Goal: Task Accomplishment & Management: Complete application form

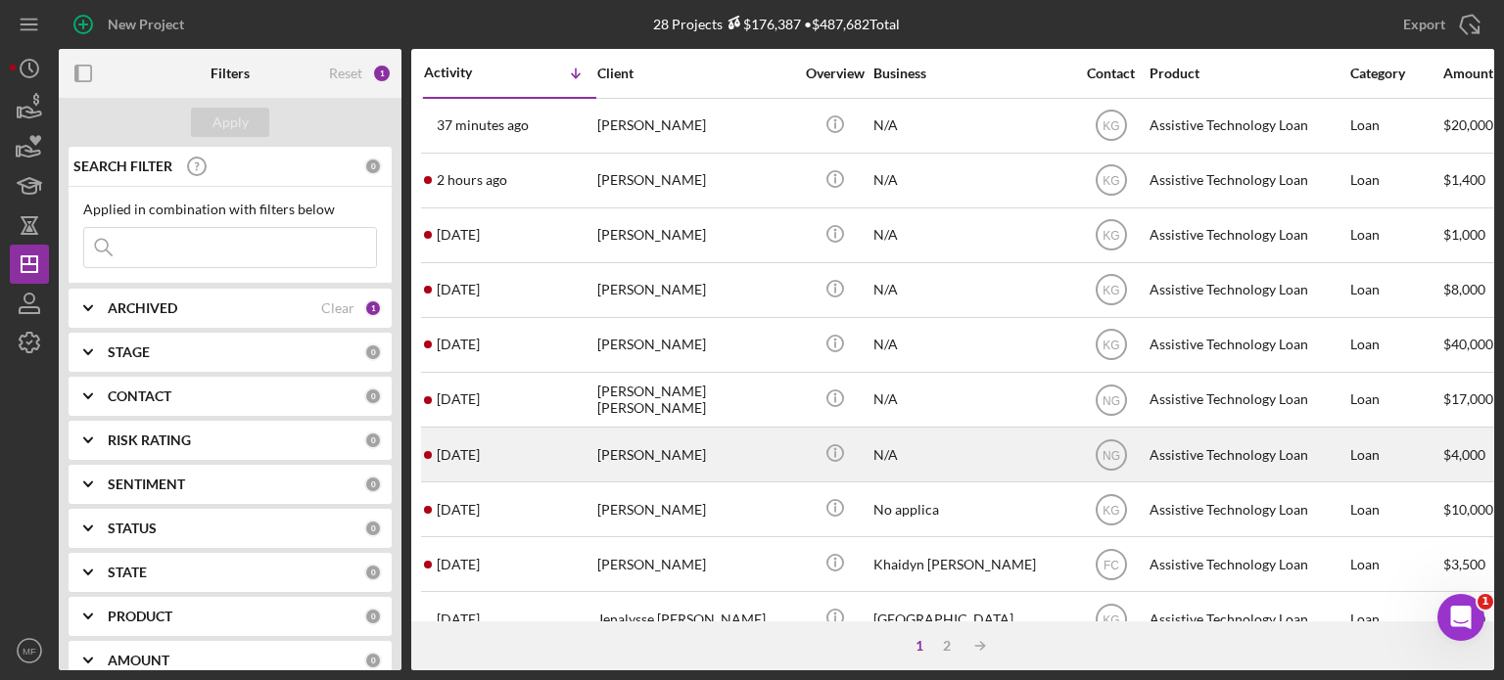
click at [708, 454] on div "[PERSON_NAME]" at bounding box center [695, 455] width 196 height 52
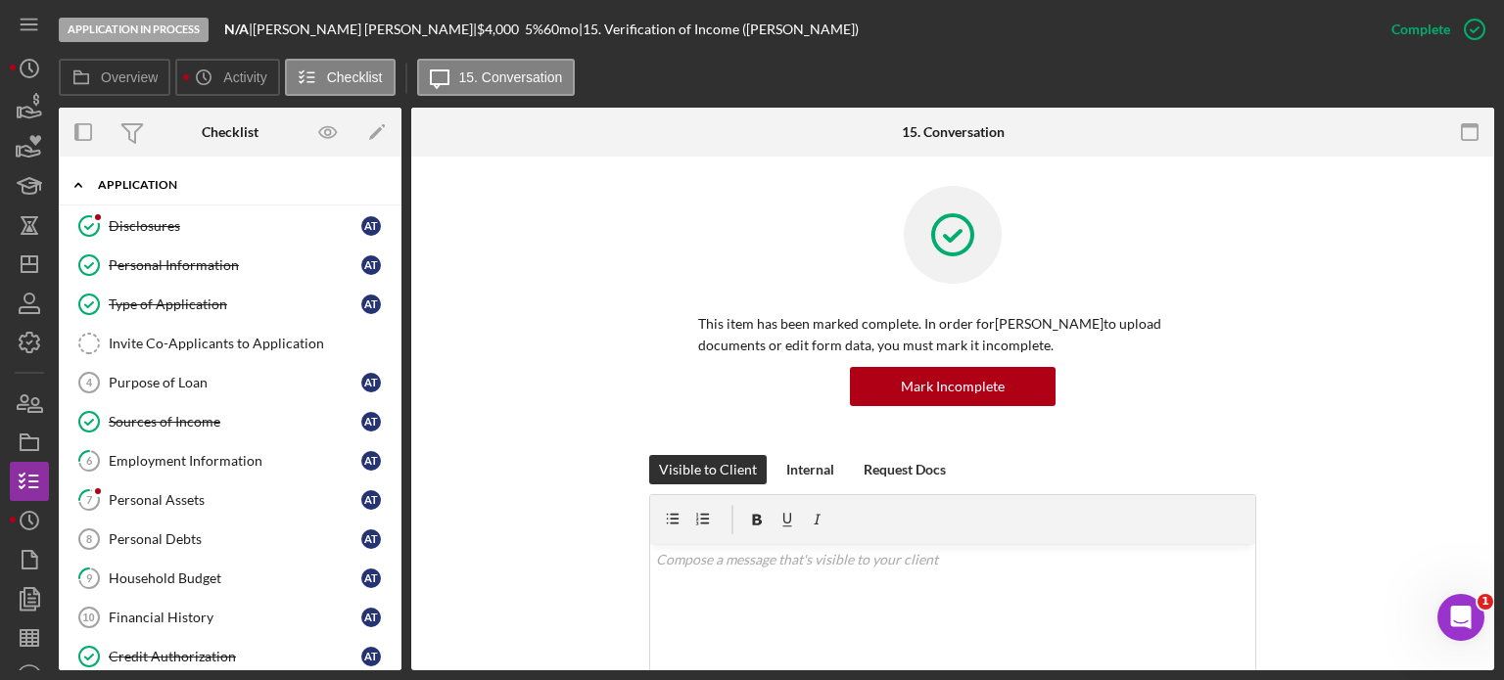
click at [153, 179] on div "Application" at bounding box center [237, 185] width 279 height 12
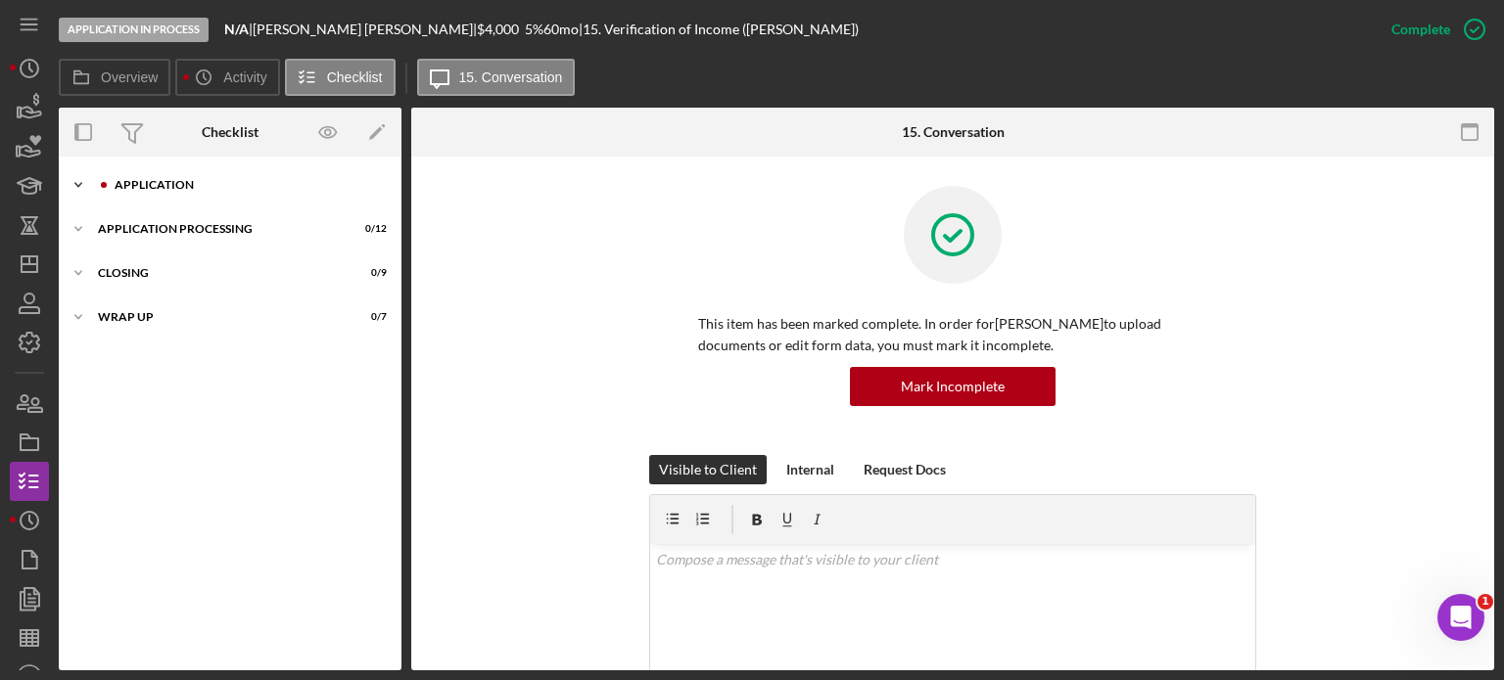
click at [153, 179] on div "Application" at bounding box center [246, 185] width 262 height 12
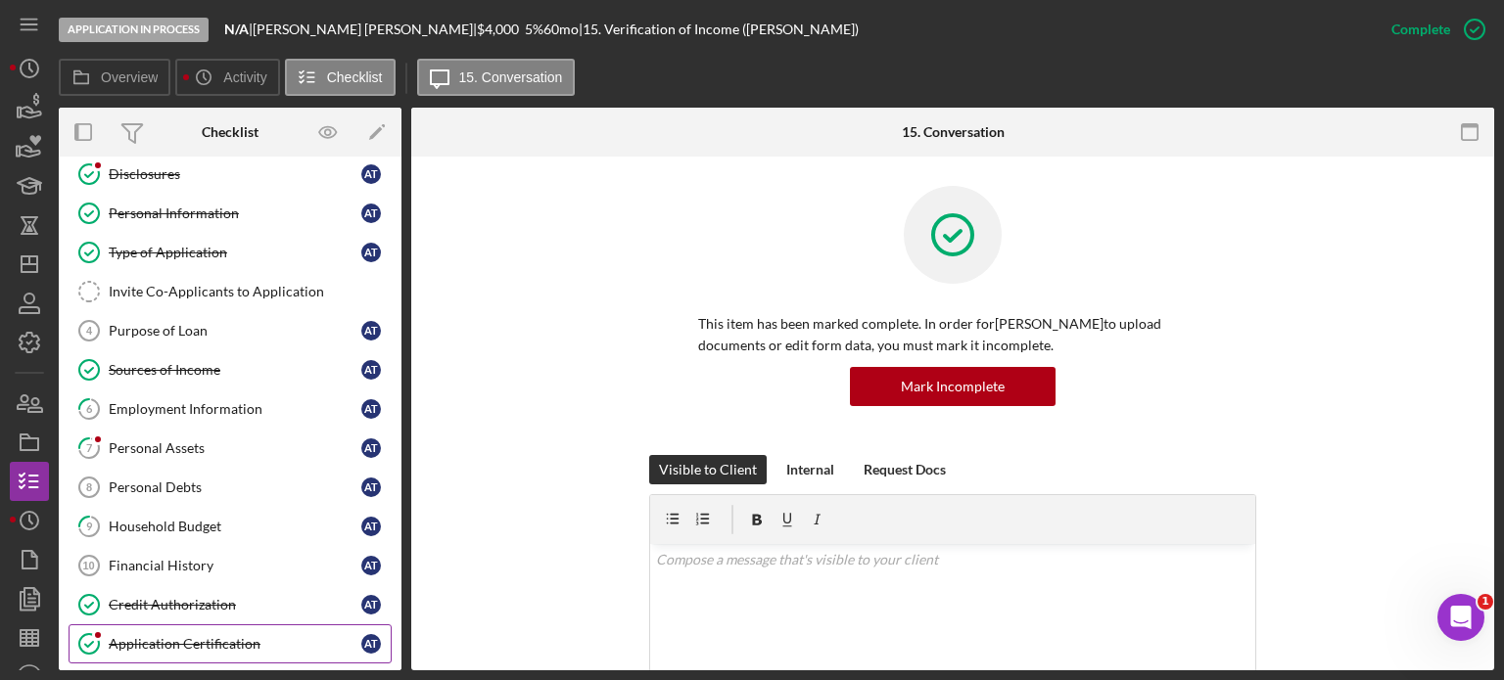
scroll to position [2, 0]
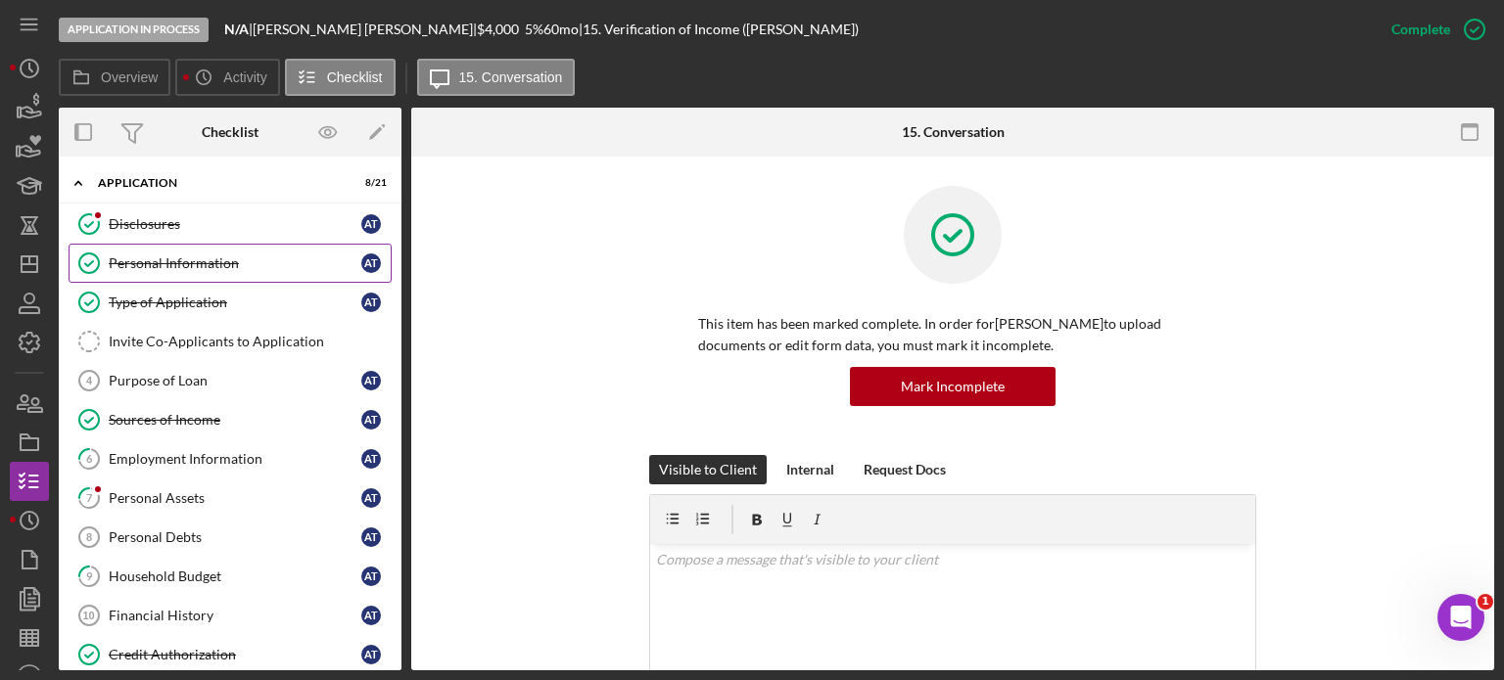
click at [211, 261] on div "Personal Information" at bounding box center [235, 263] width 253 height 16
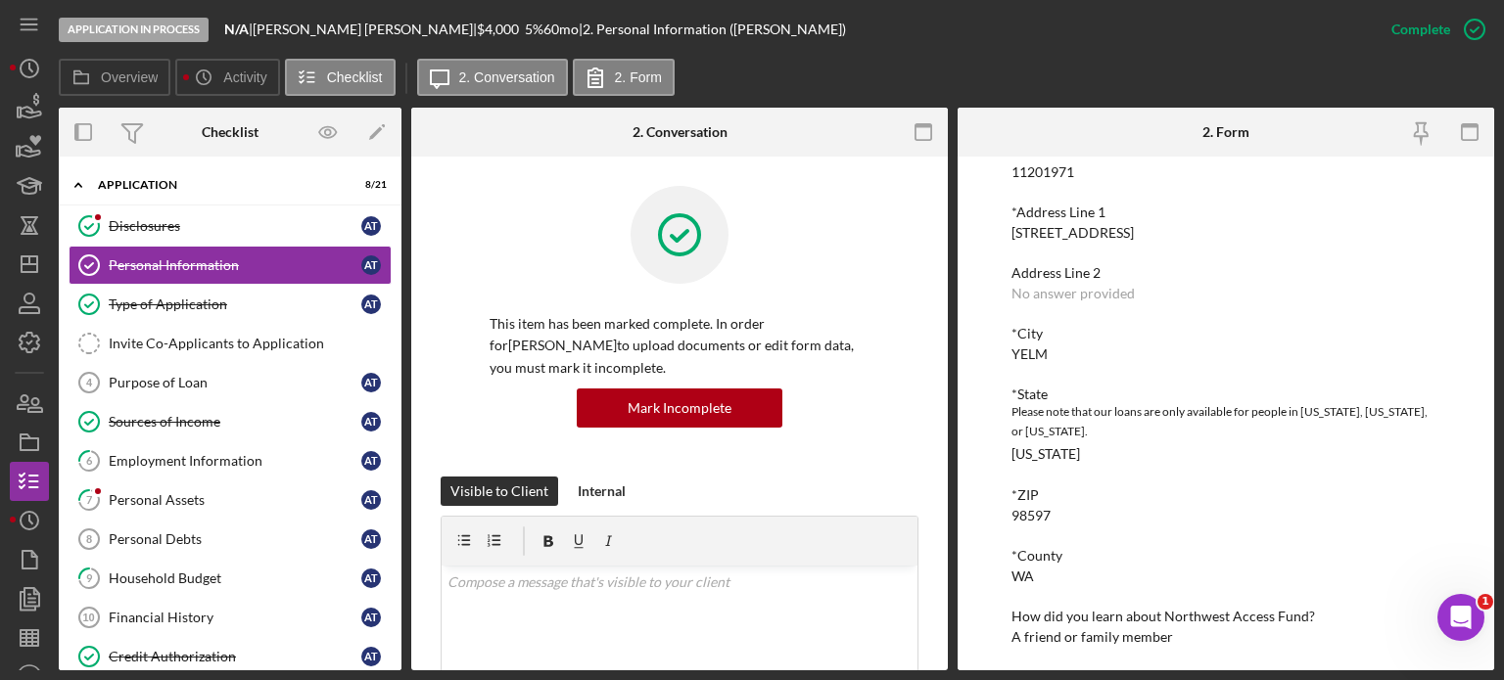
scroll to position [298, 0]
click at [152, 214] on link "Disclosures Disclosures A T" at bounding box center [230, 226] width 323 height 39
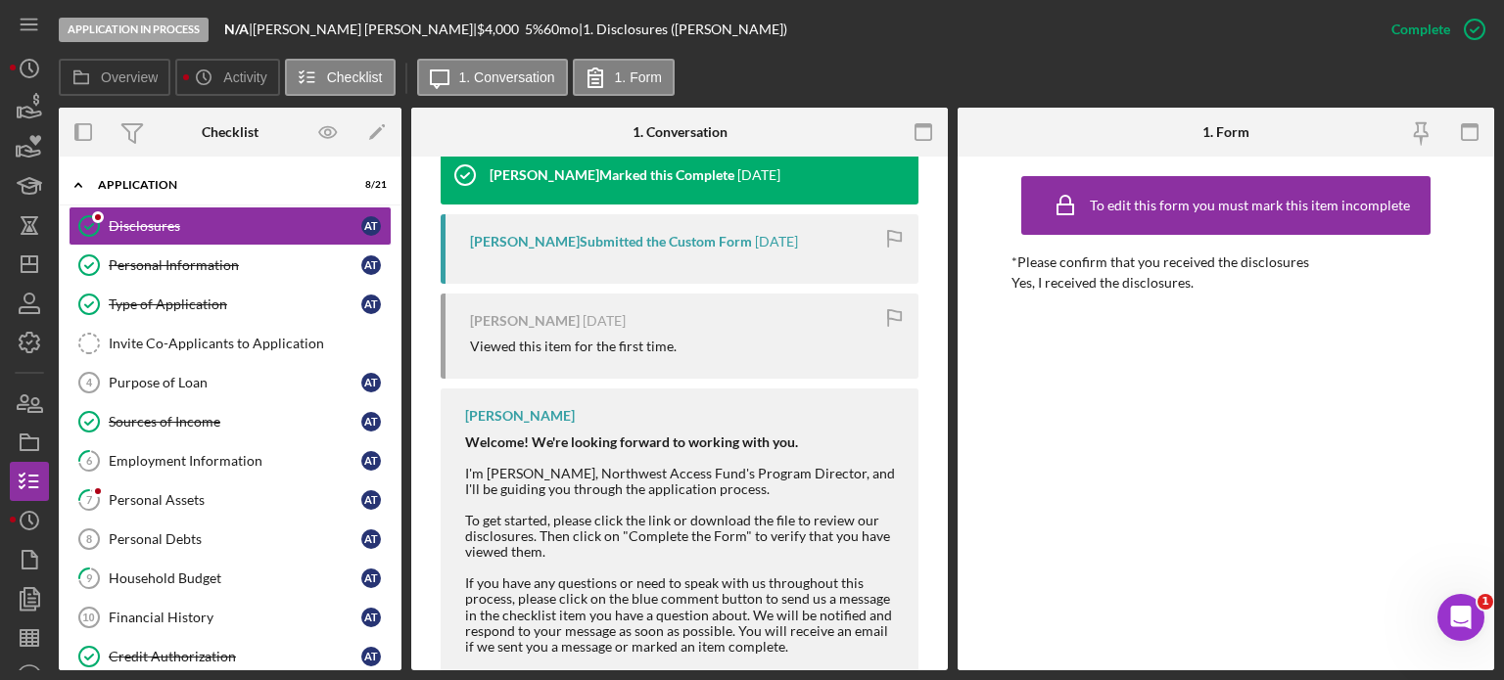
scroll to position [587, 0]
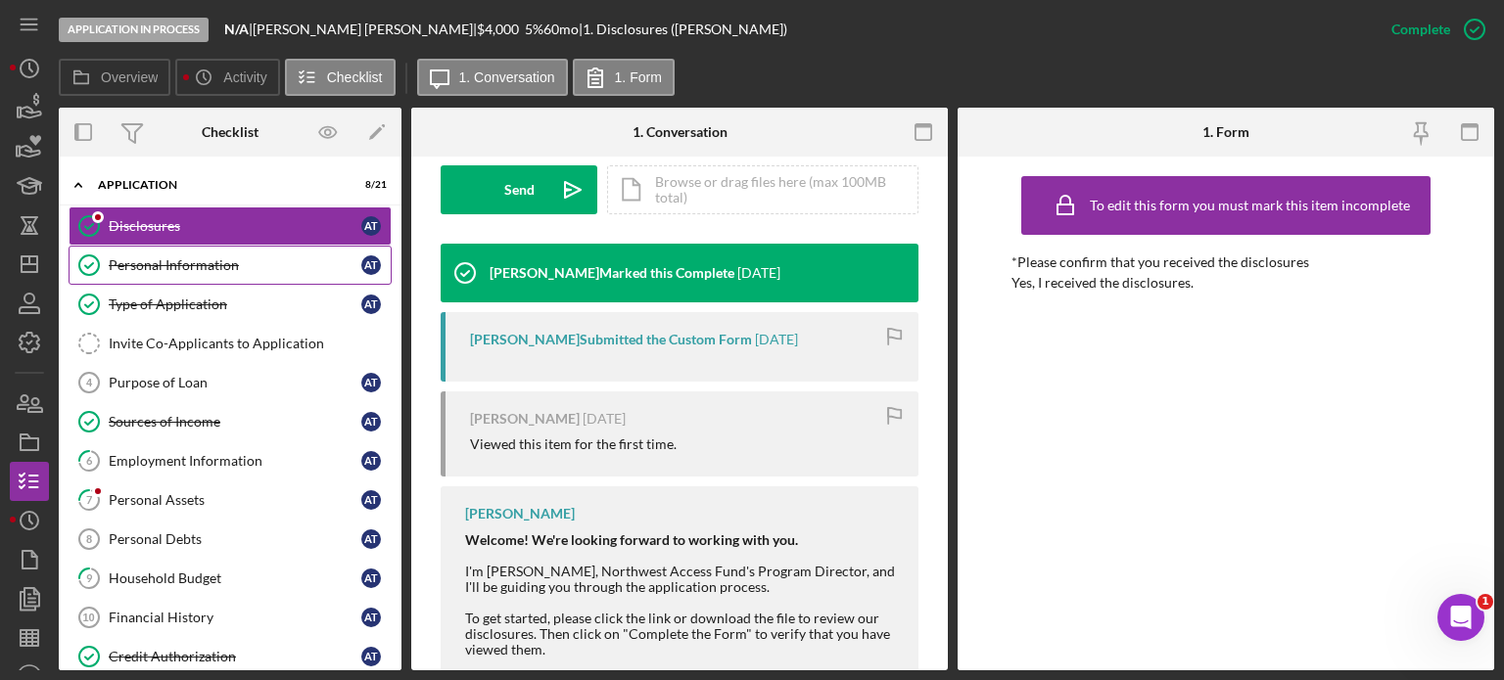
click at [187, 270] on div "Personal Information" at bounding box center [235, 265] width 253 height 16
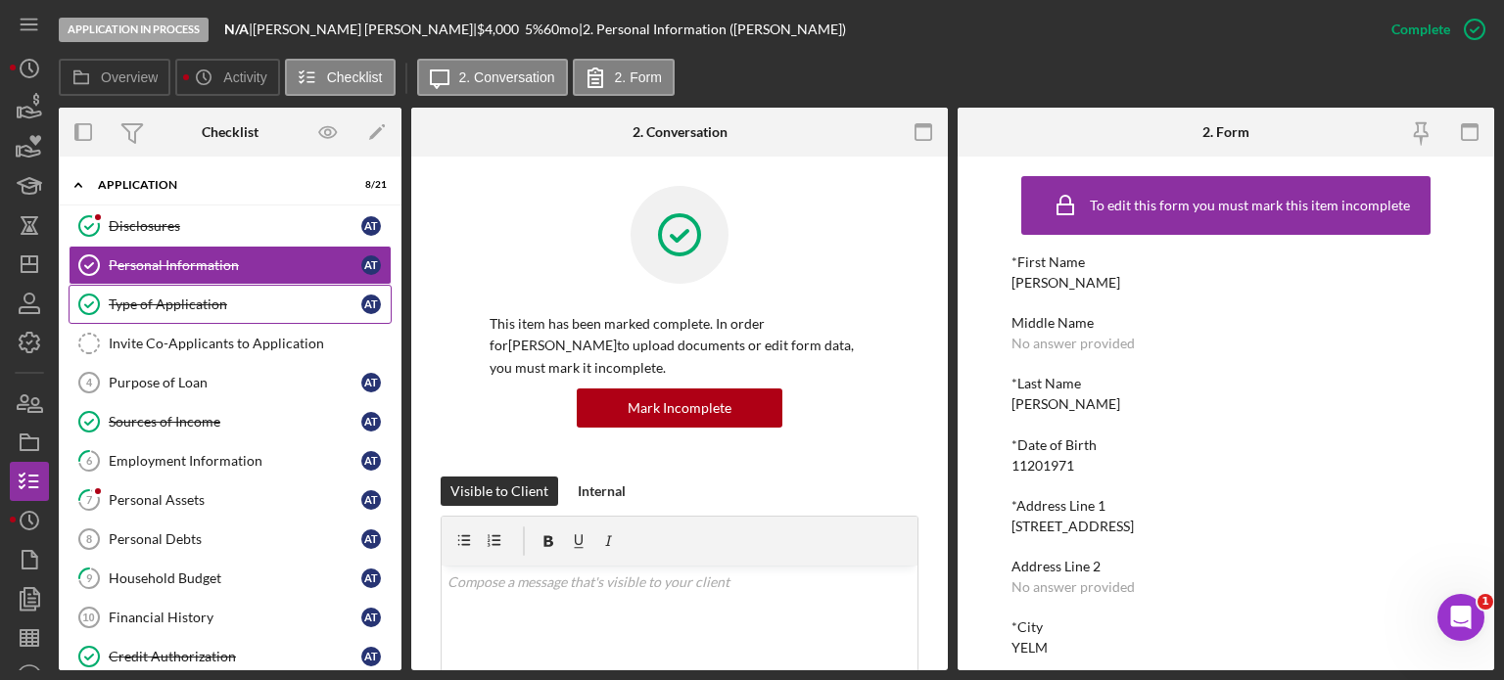
click at [129, 303] on div "Type of Application" at bounding box center [235, 305] width 253 height 16
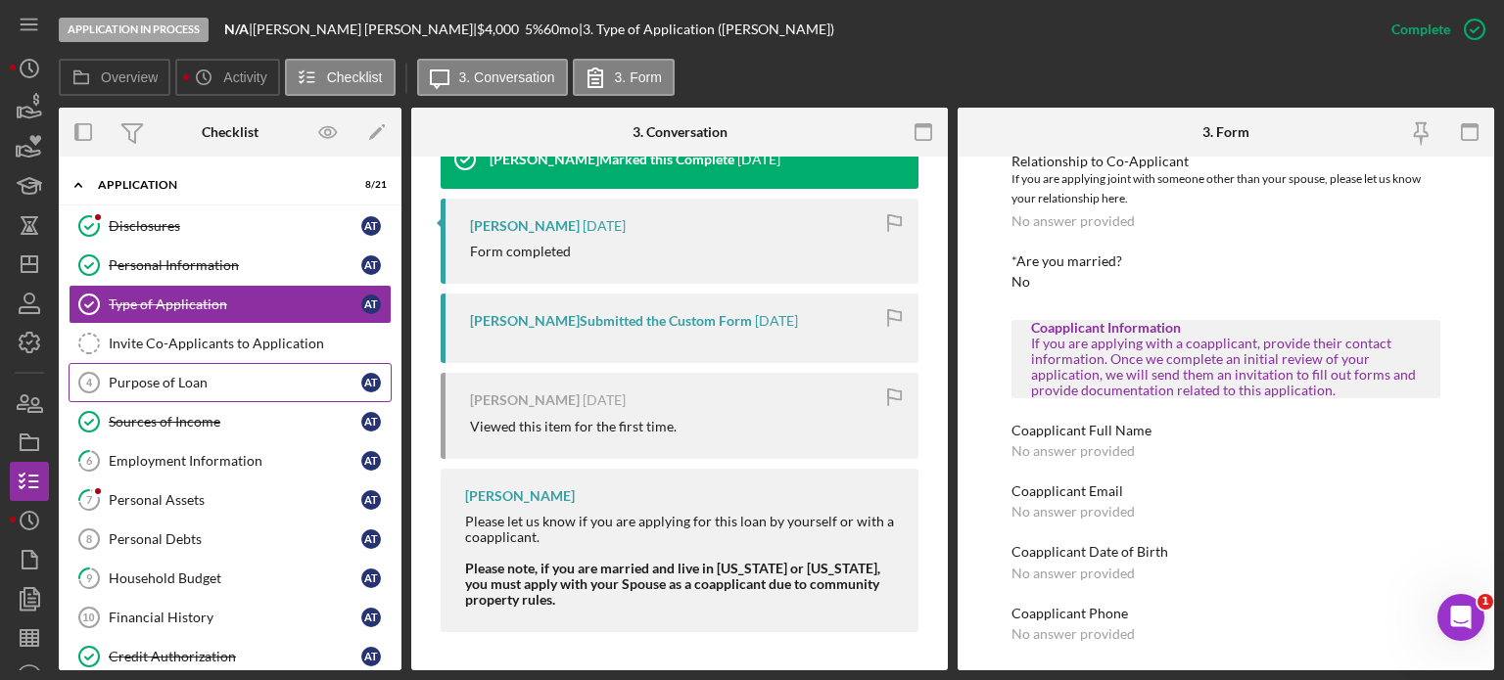
click at [183, 380] on div "Purpose of Loan" at bounding box center [235, 383] width 253 height 16
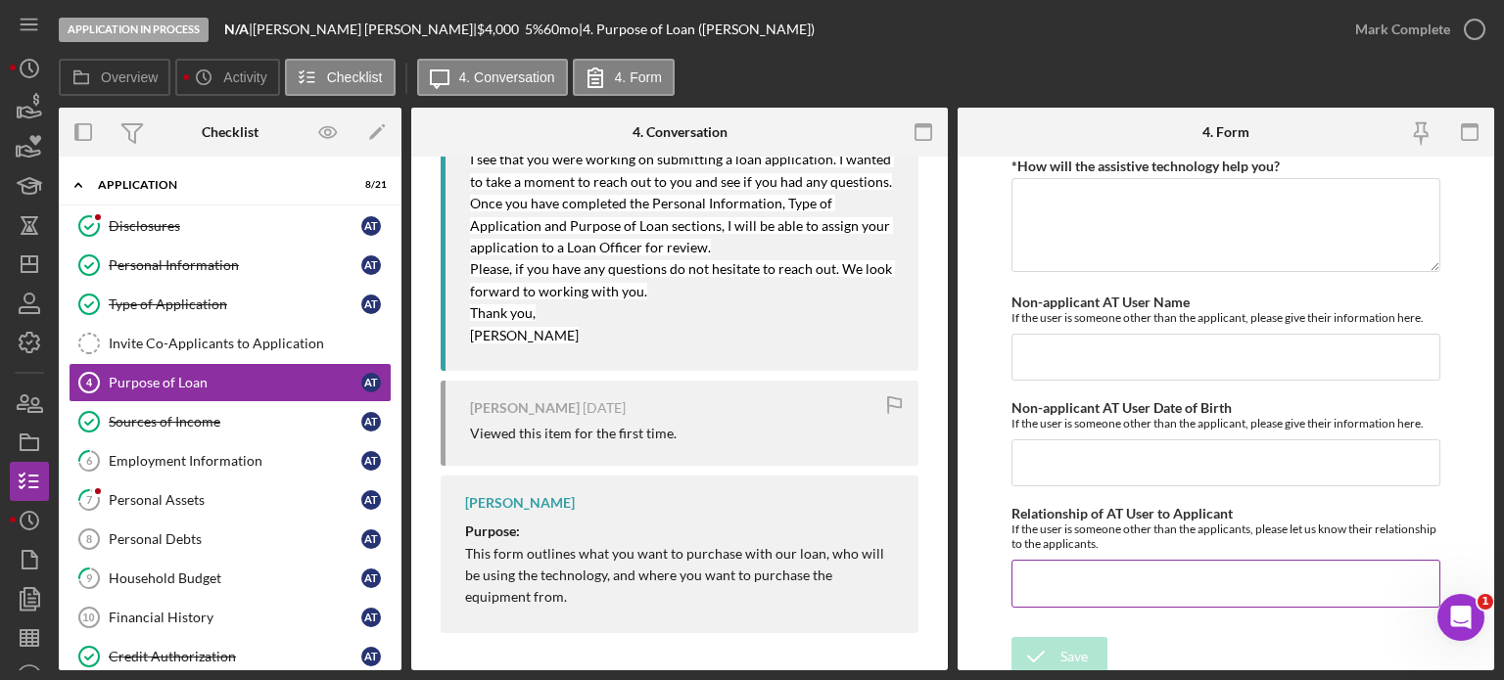
scroll to position [1901, 0]
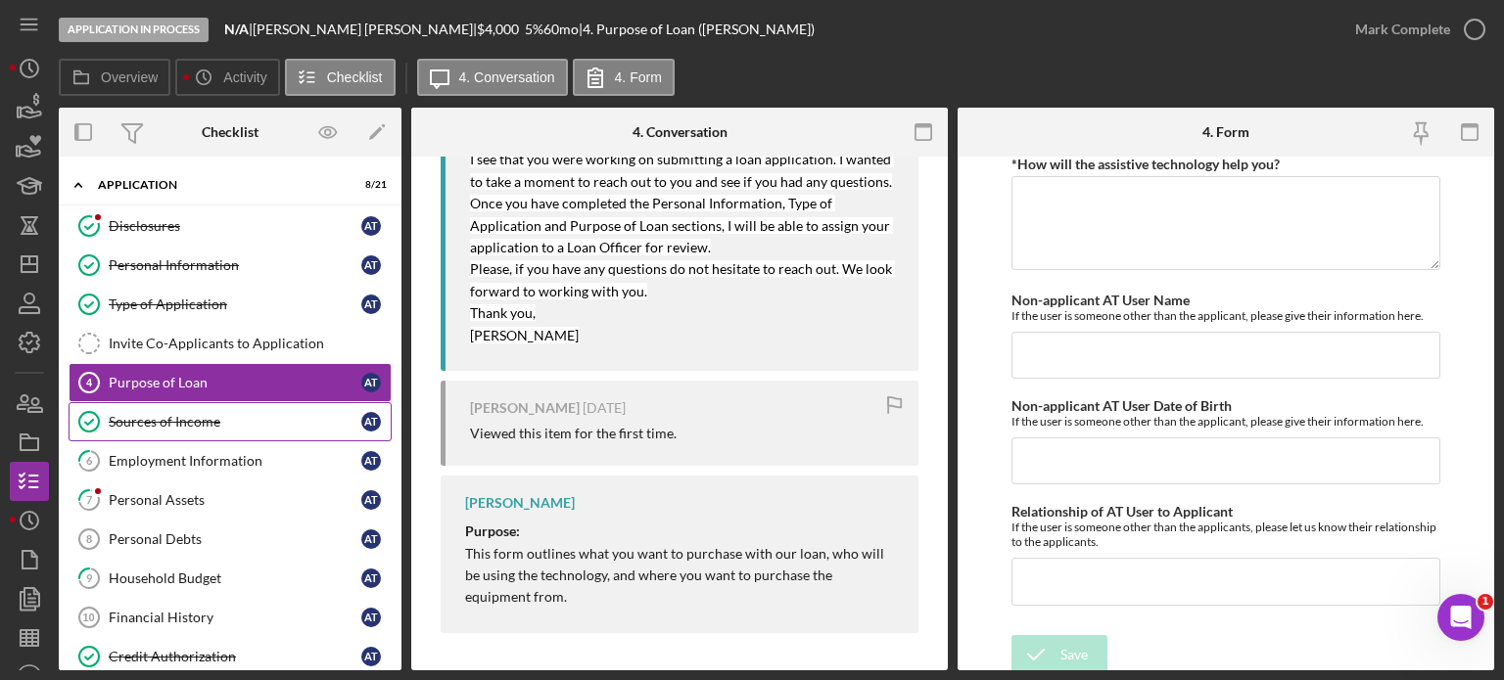
click at [174, 422] on div "Sources of Income" at bounding box center [235, 422] width 253 height 16
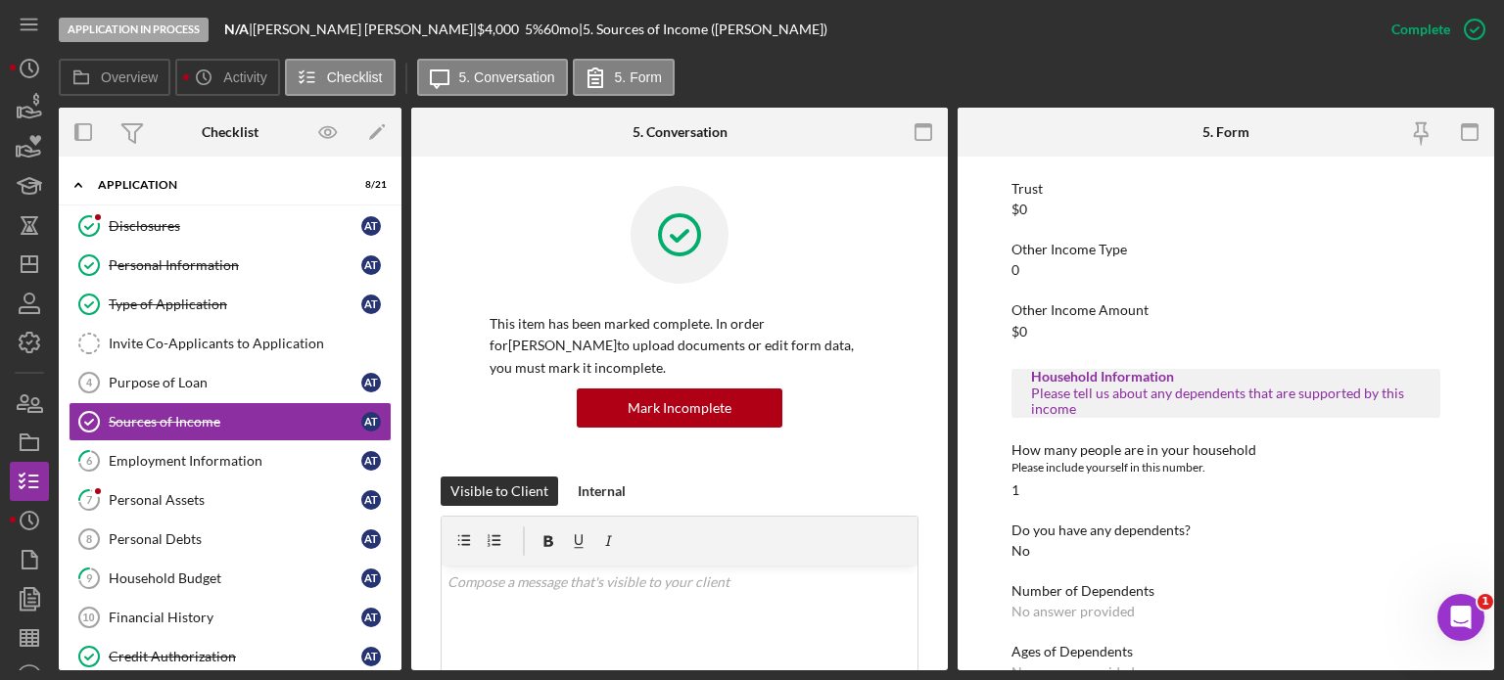
scroll to position [767, 0]
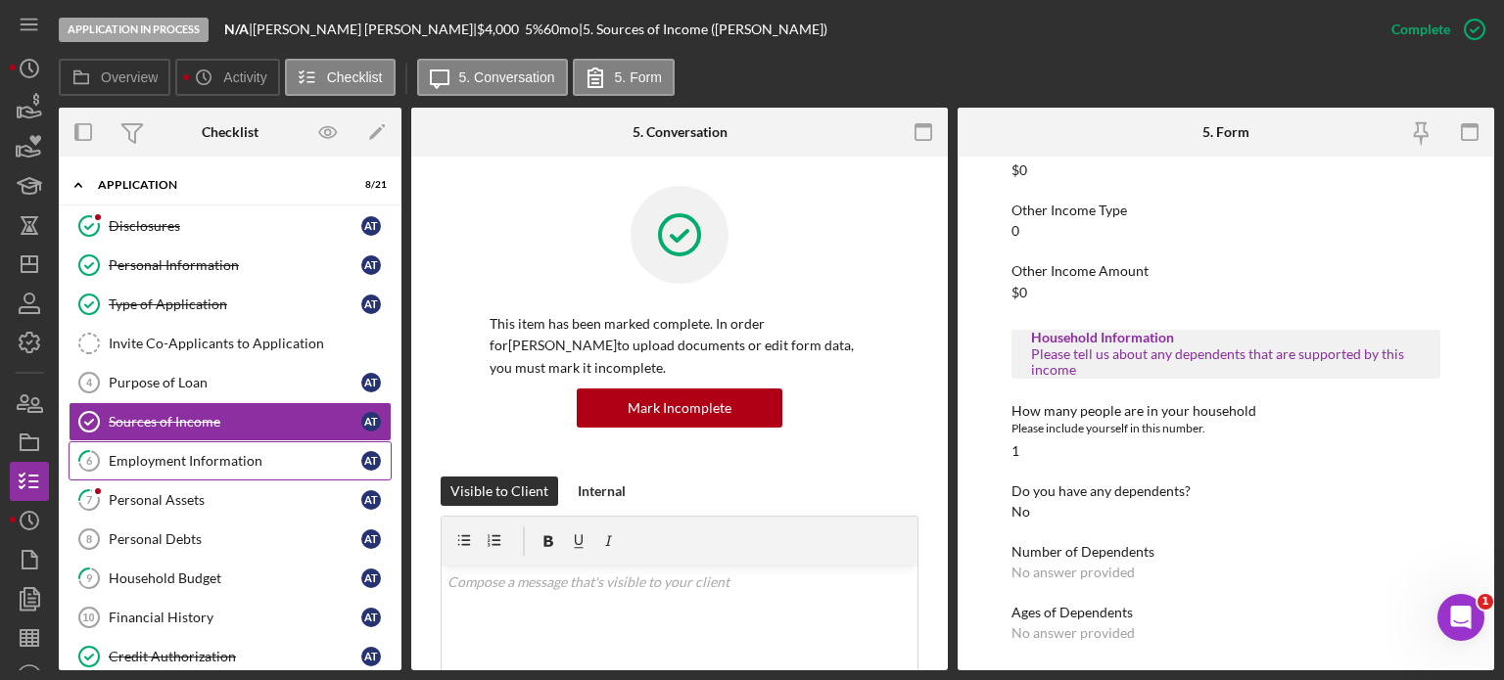
click at [200, 463] on div "Employment Information" at bounding box center [235, 461] width 253 height 16
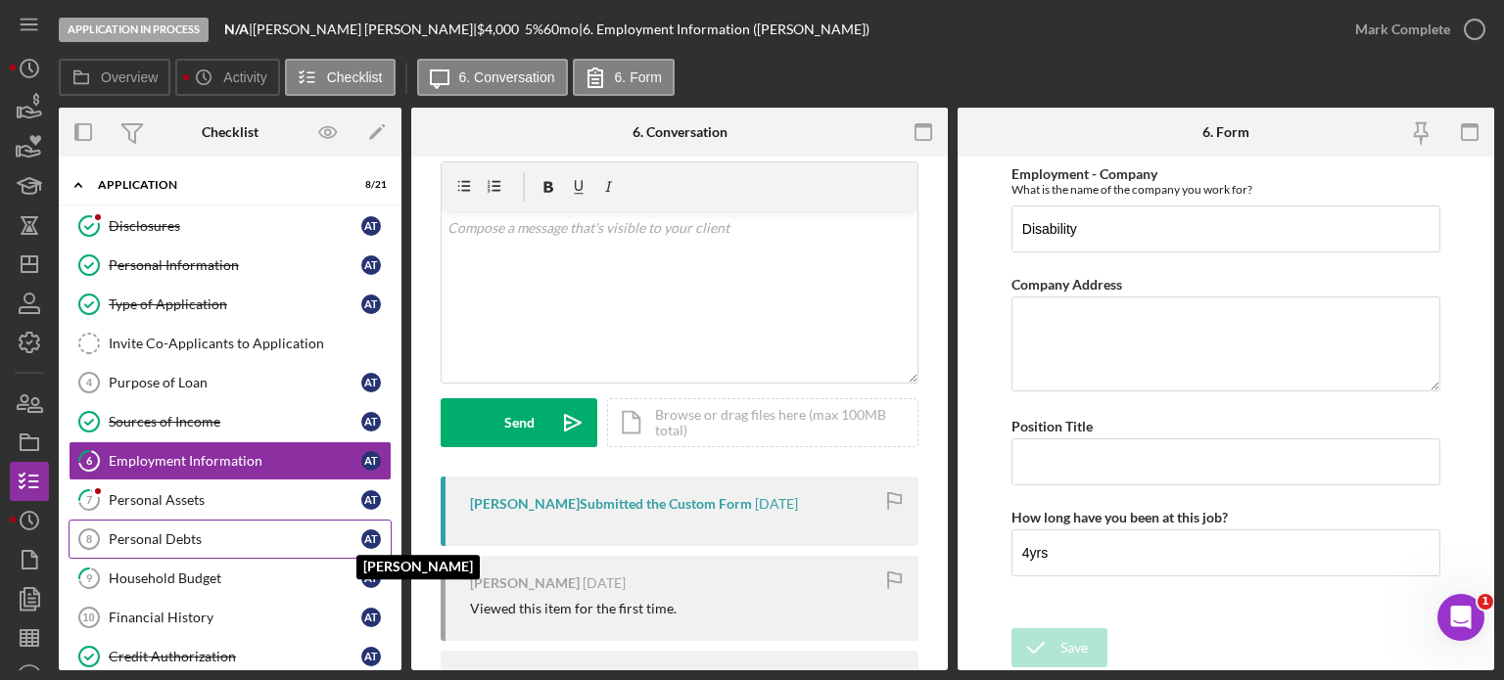
scroll to position [98, 0]
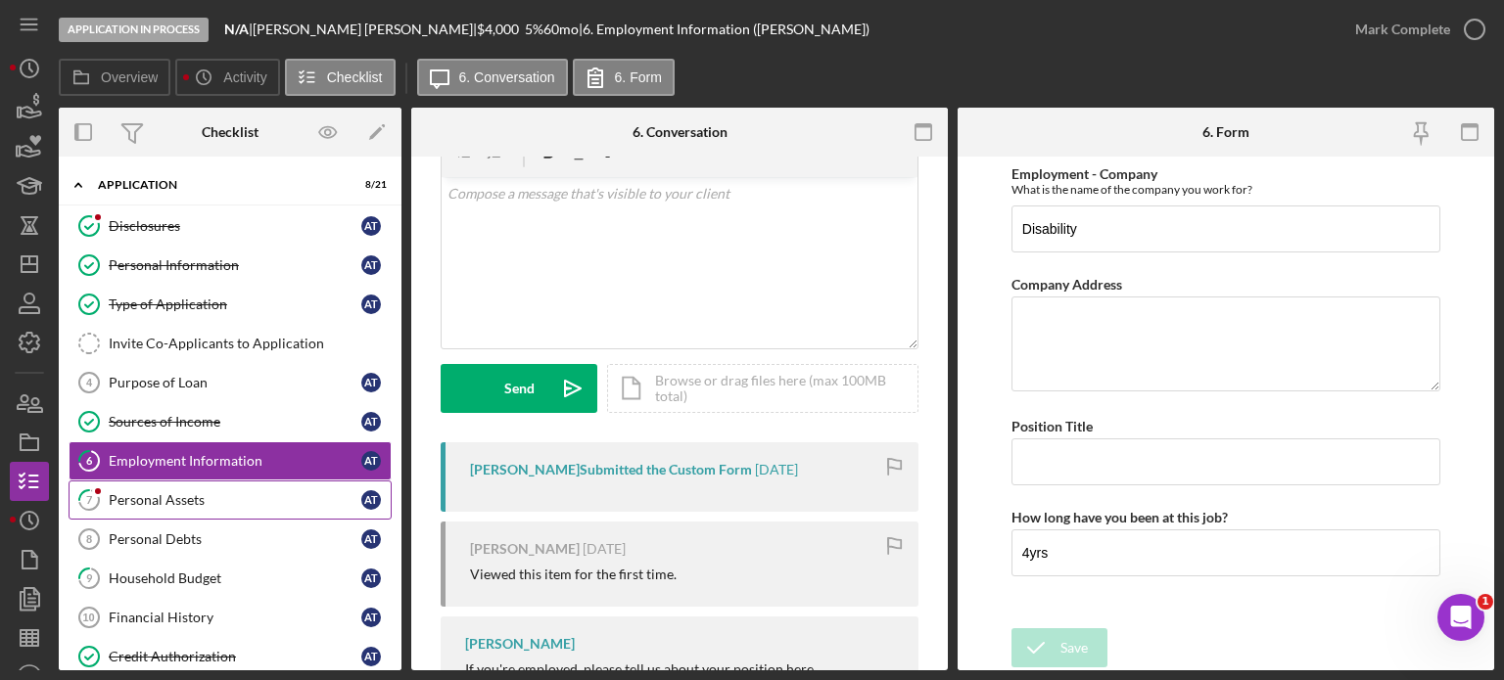
click at [157, 487] on link "7 Personal Assets A T" at bounding box center [230, 500] width 323 height 39
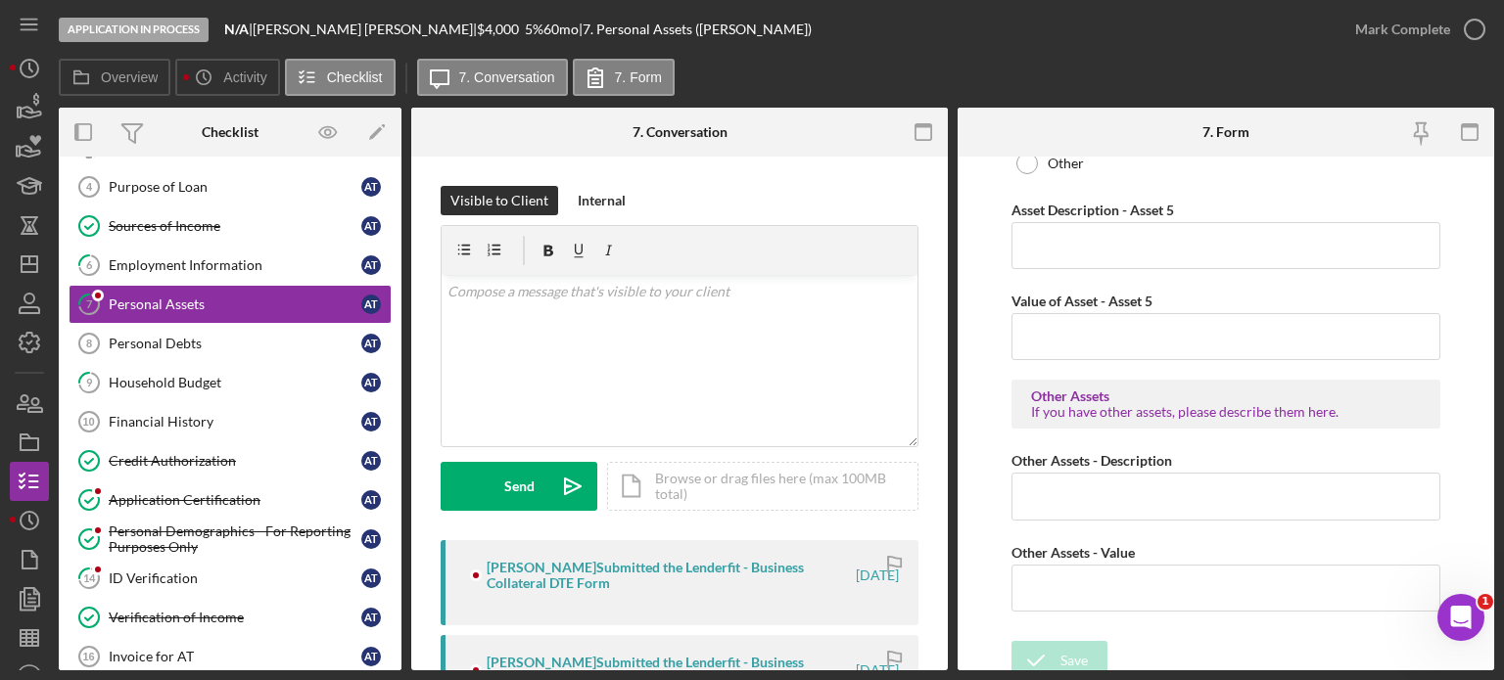
scroll to position [3017, 0]
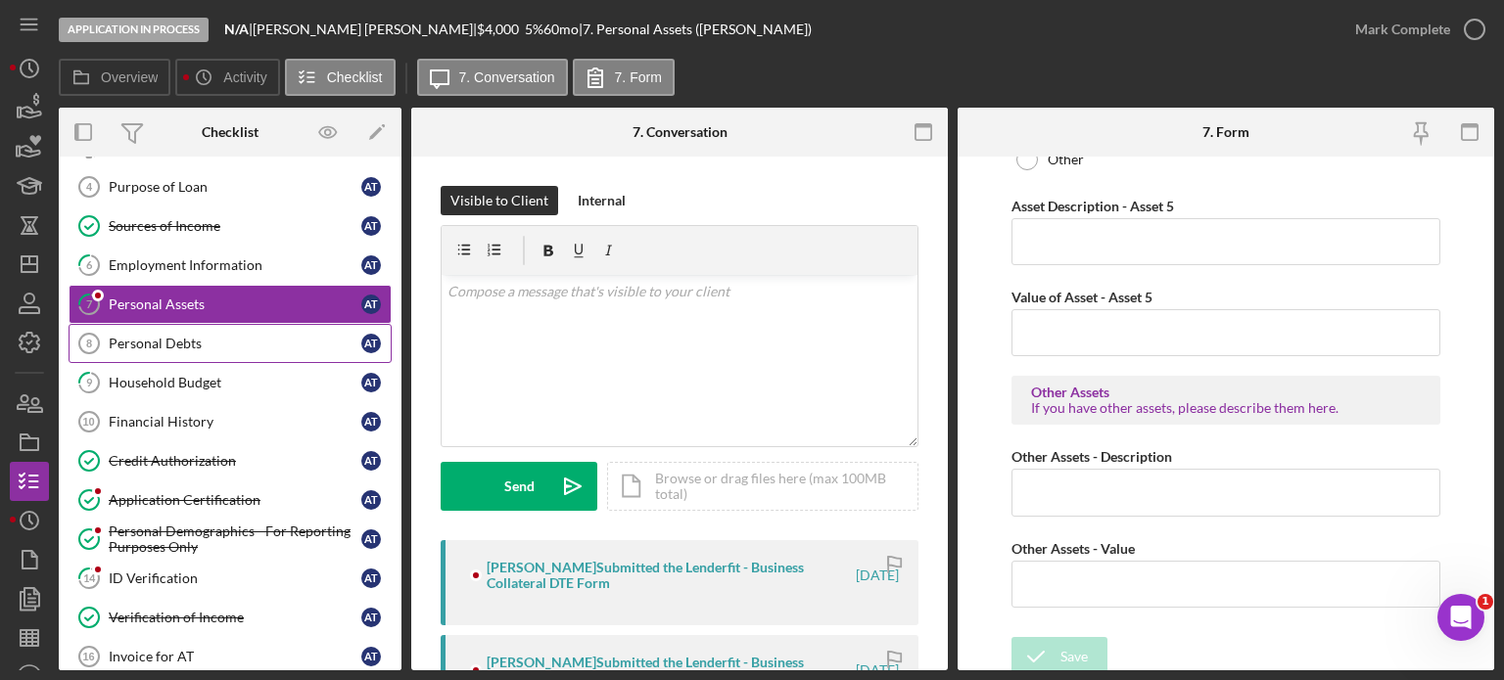
click at [161, 344] on div "Personal Debts" at bounding box center [235, 344] width 253 height 16
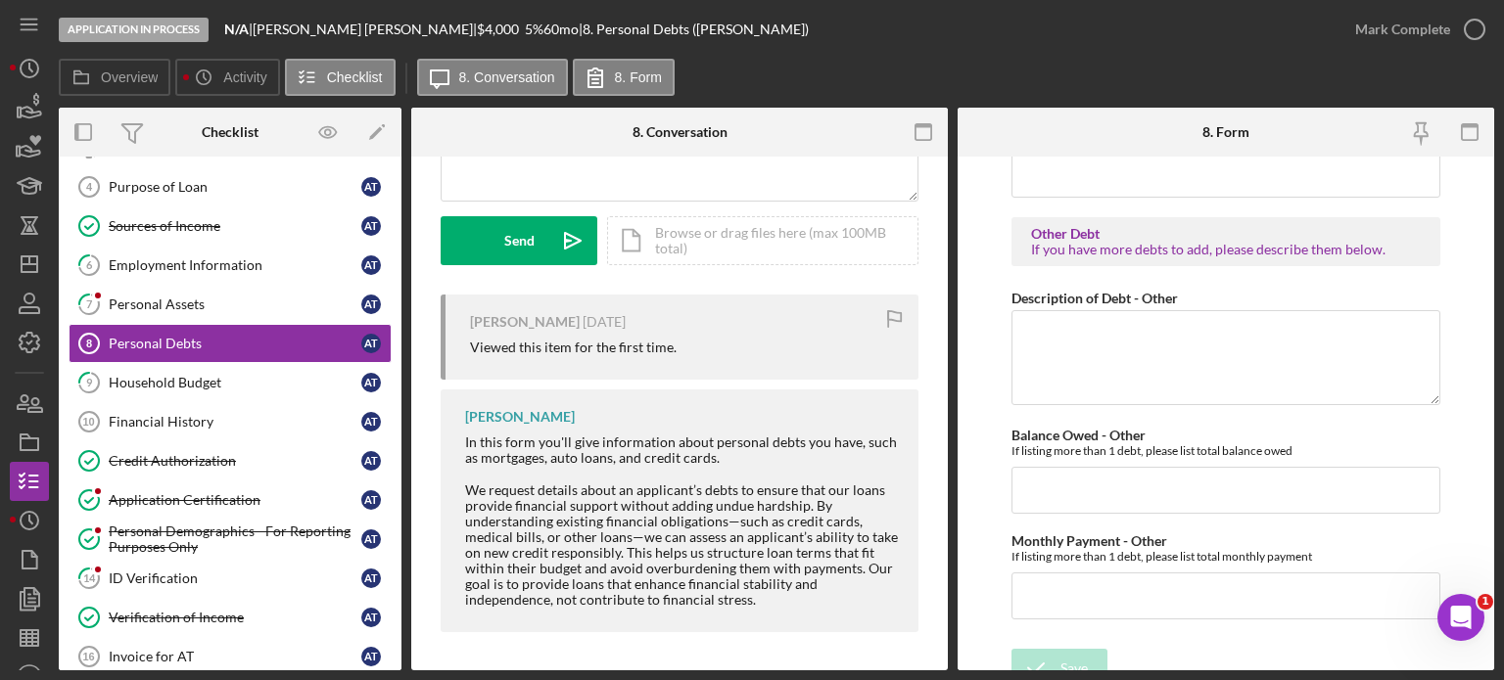
scroll to position [4358, 0]
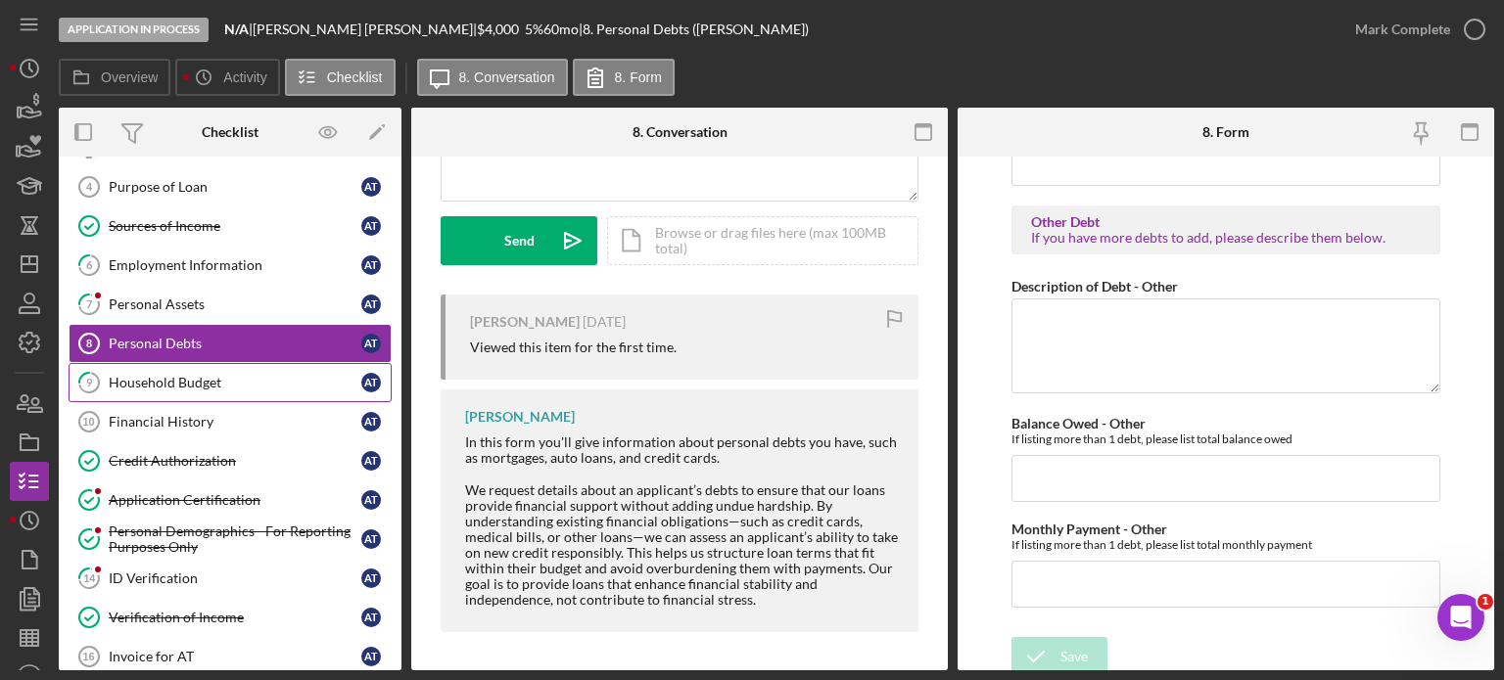
click at [208, 381] on div "Household Budget" at bounding box center [235, 383] width 253 height 16
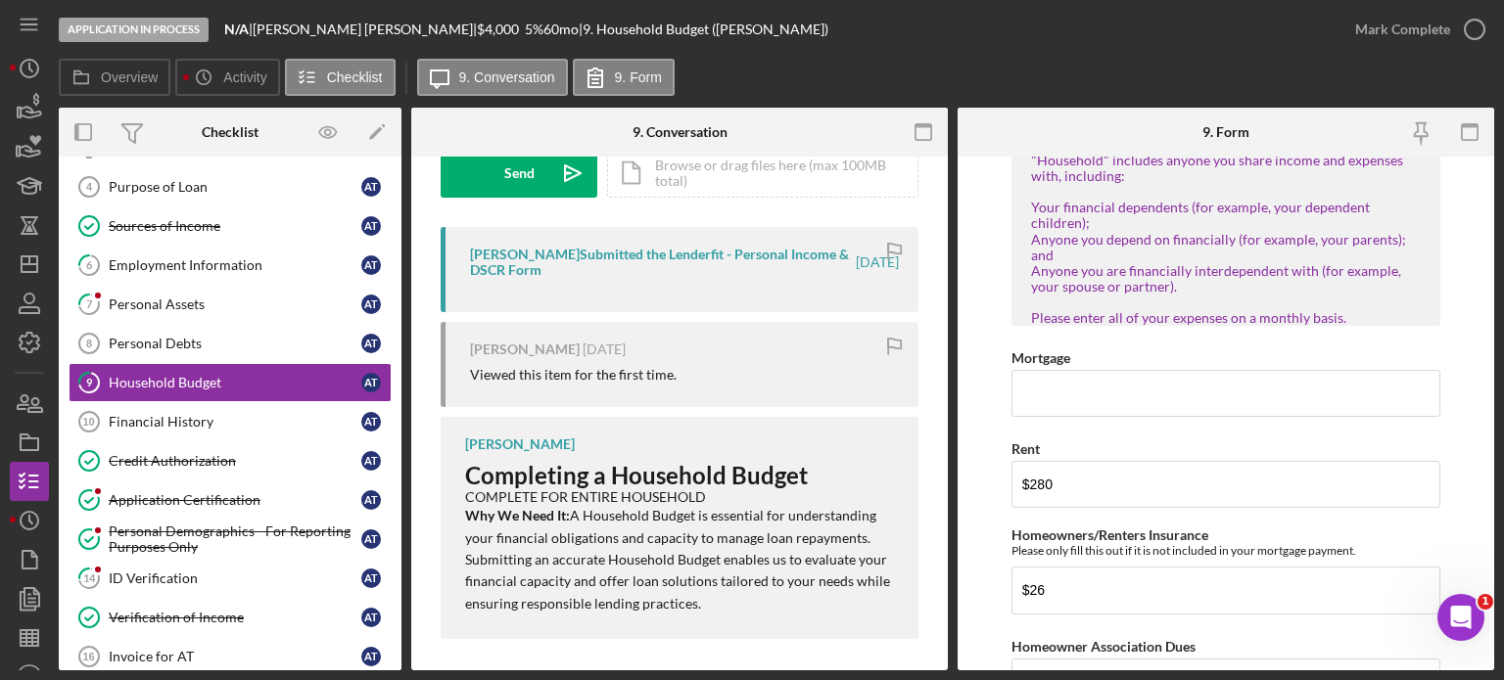
scroll to position [320, 0]
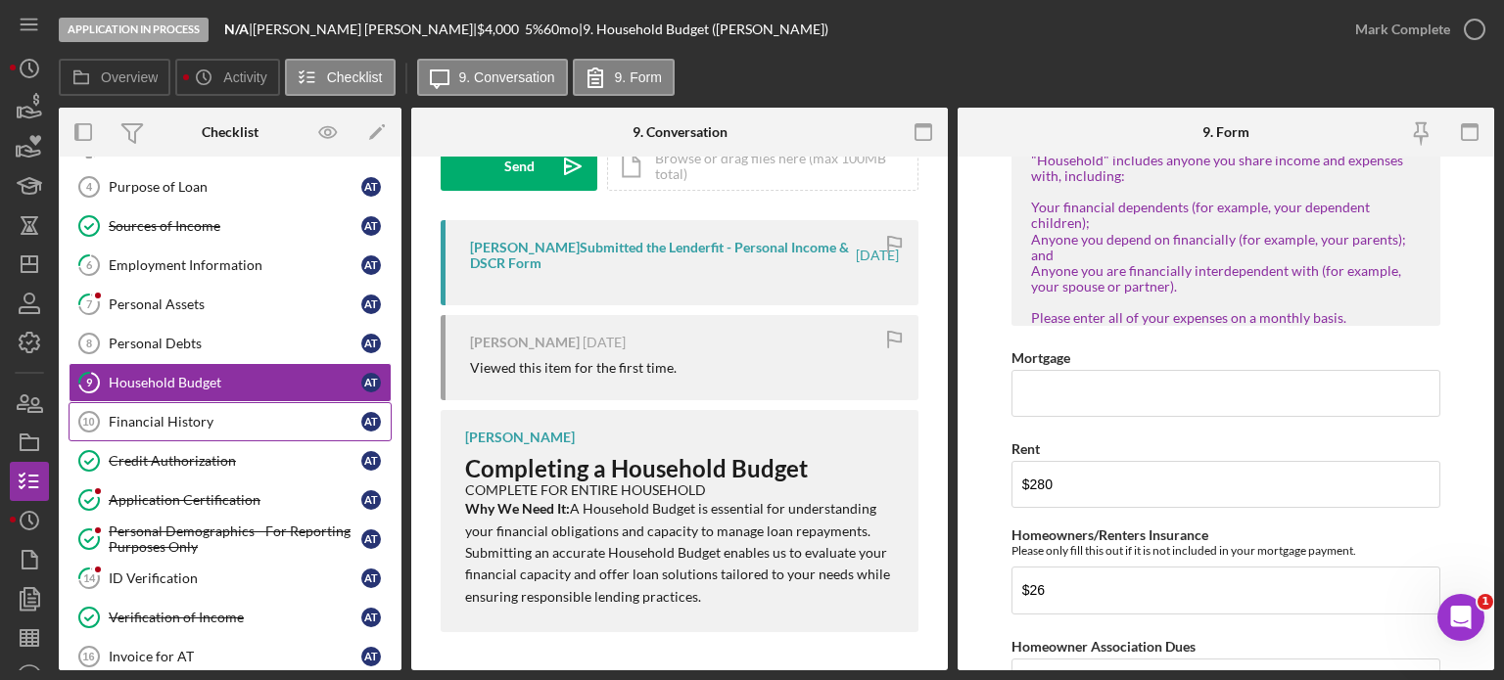
click at [166, 418] on div "Financial History" at bounding box center [235, 422] width 253 height 16
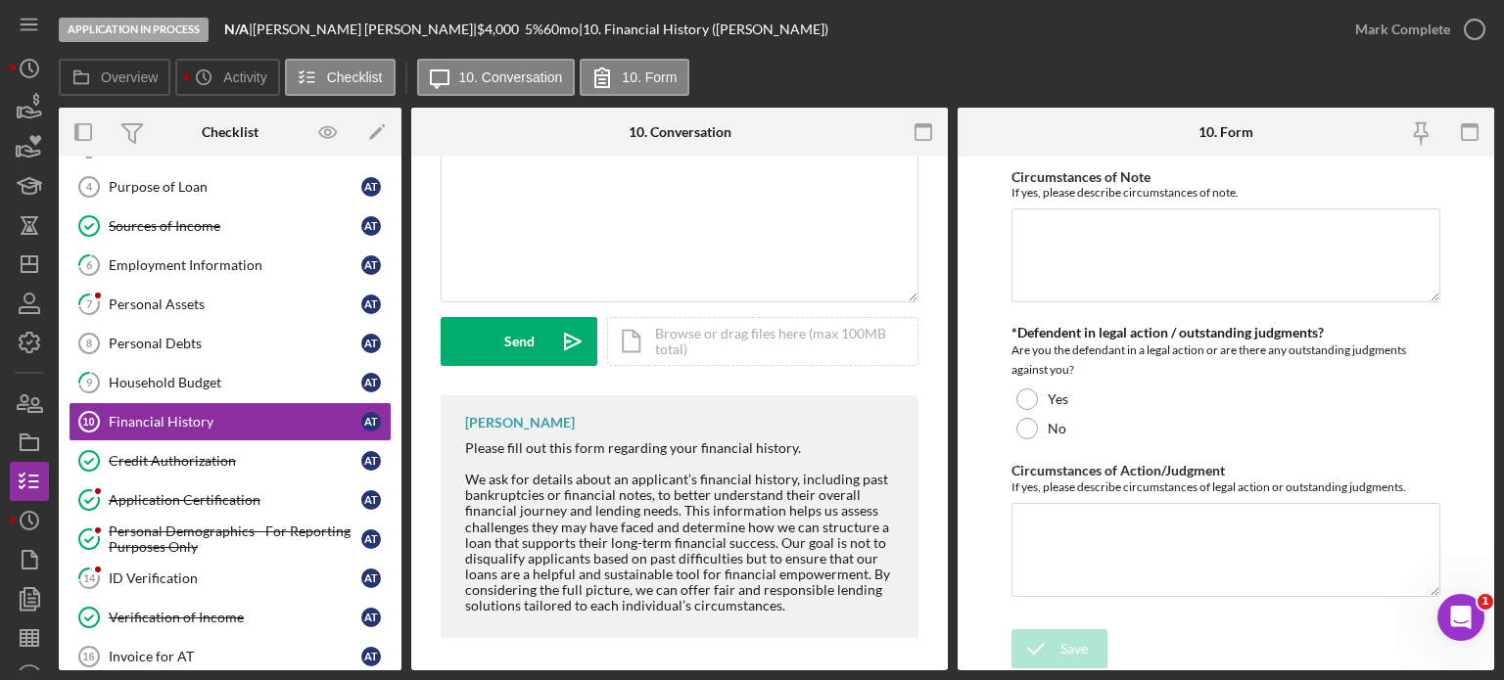
scroll to position [151, 0]
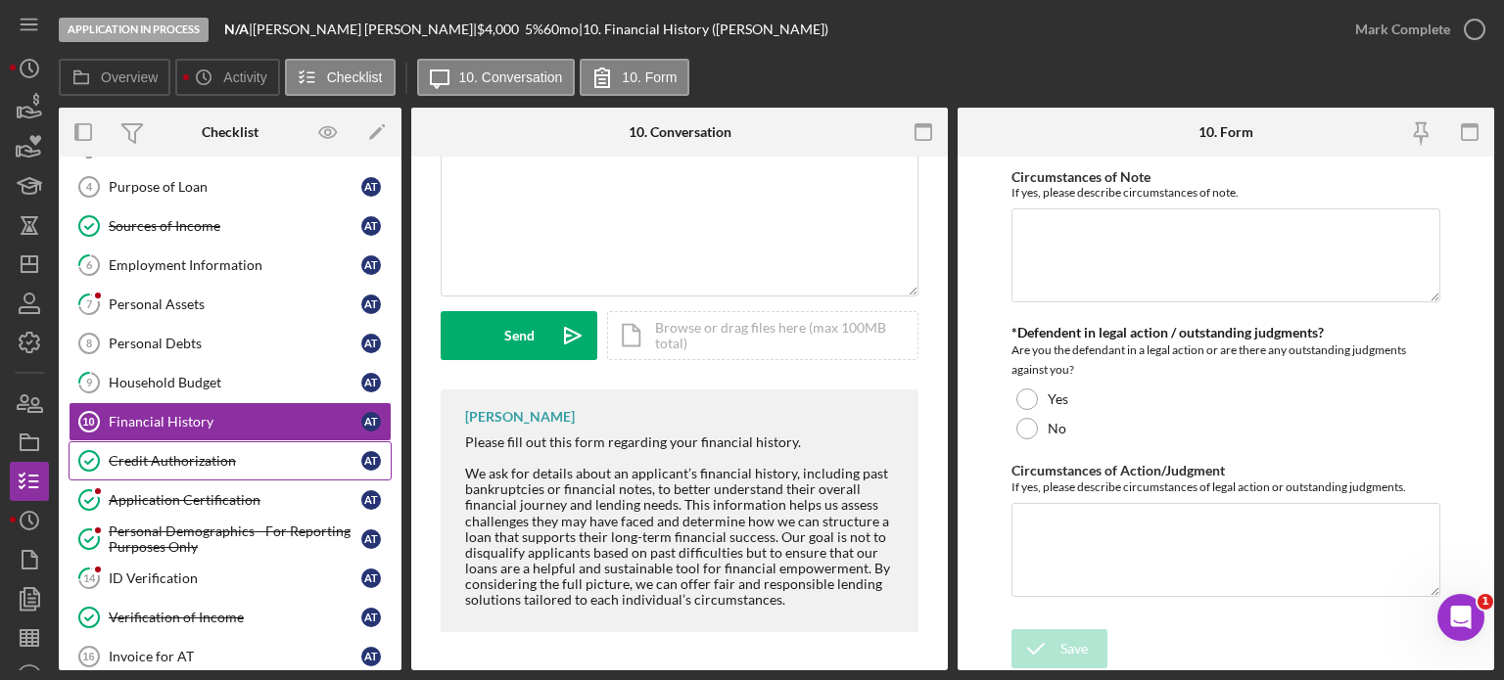
click at [188, 456] on div "Credit Authorization" at bounding box center [235, 461] width 253 height 16
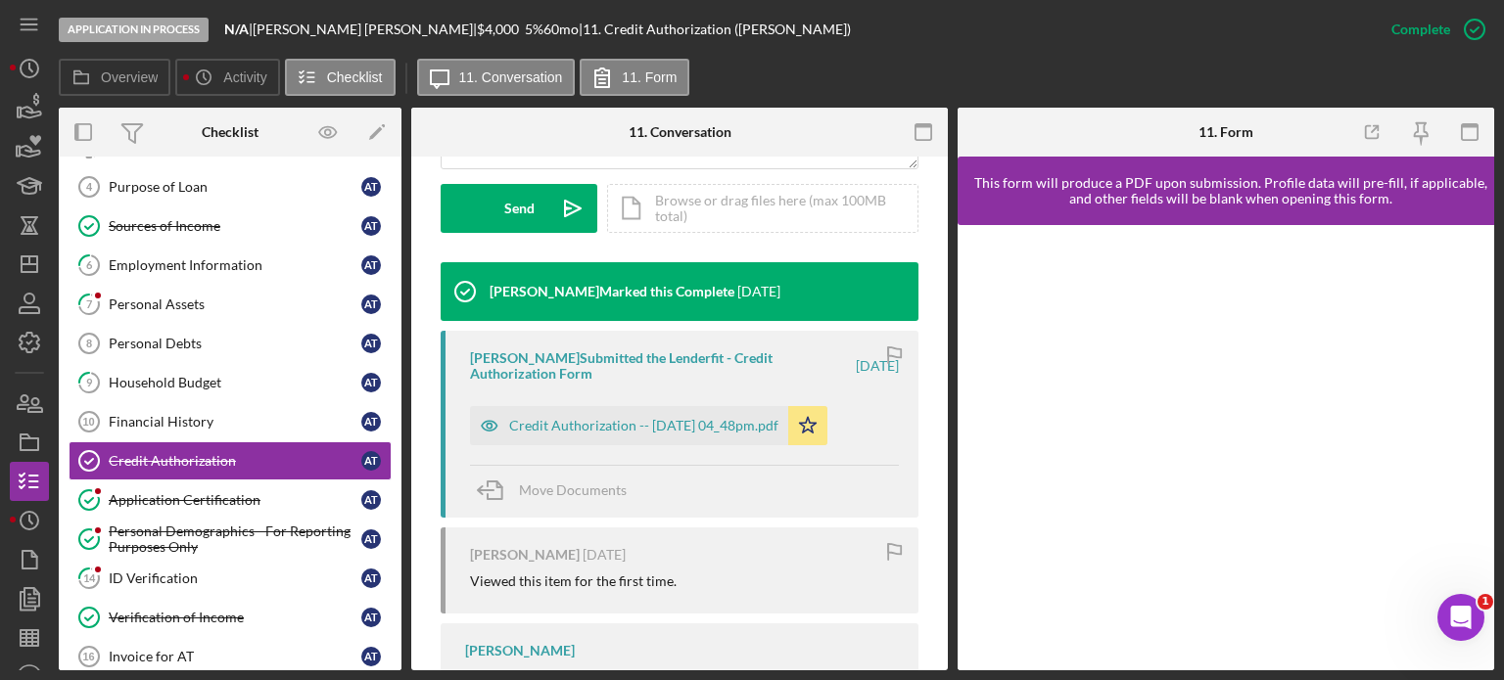
scroll to position [587, 0]
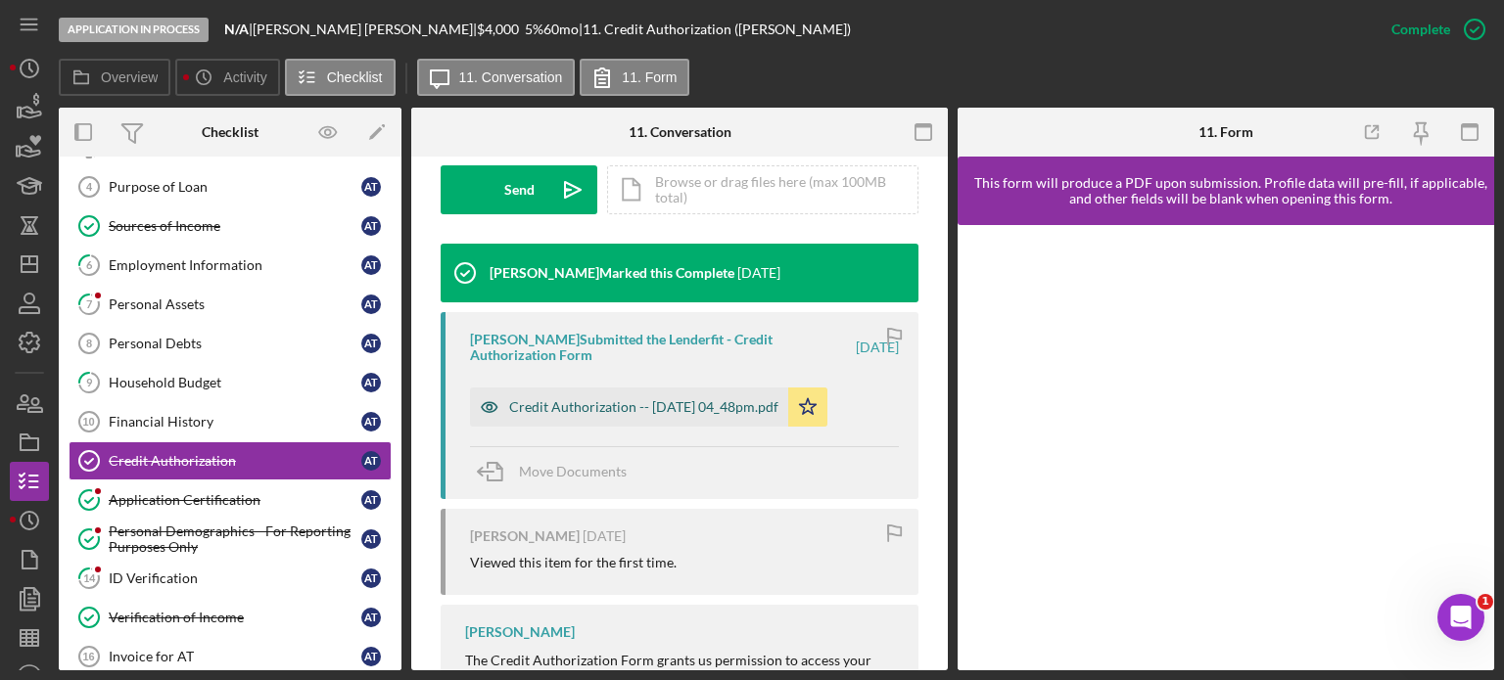
click at [673, 400] on div "Credit Authorization -- [DATE] 04_48pm.pdf" at bounding box center [643, 407] width 269 height 16
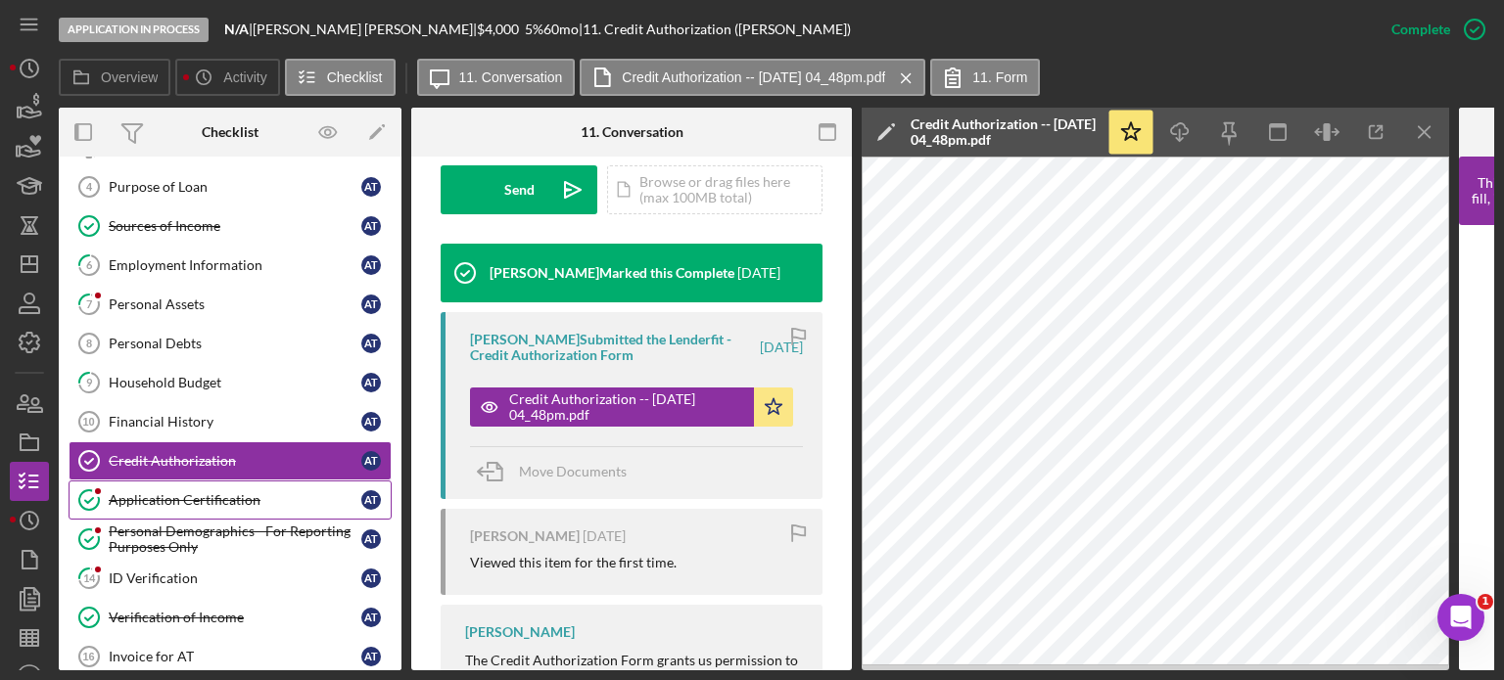
click at [182, 494] on div "Application Certification" at bounding box center [235, 500] width 253 height 16
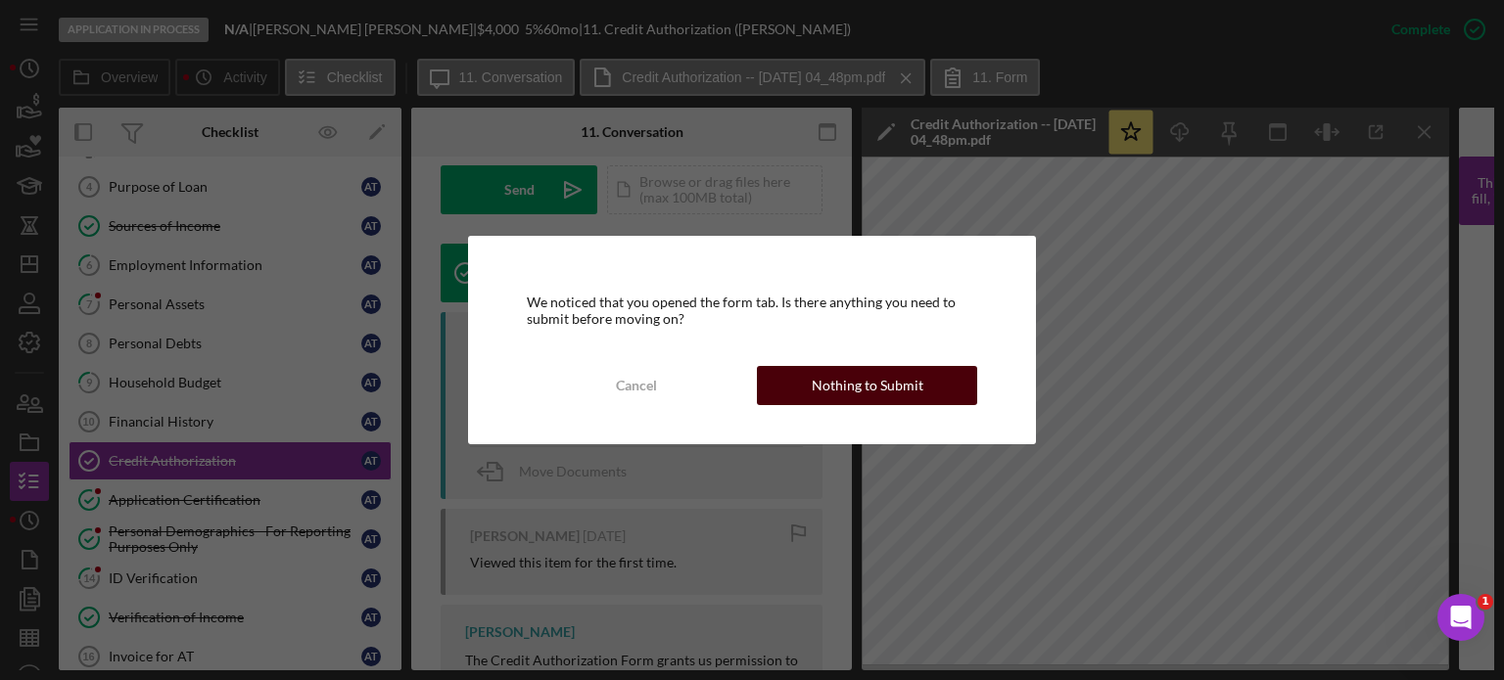
click at [876, 375] on div "Nothing to Submit" at bounding box center [867, 385] width 112 height 39
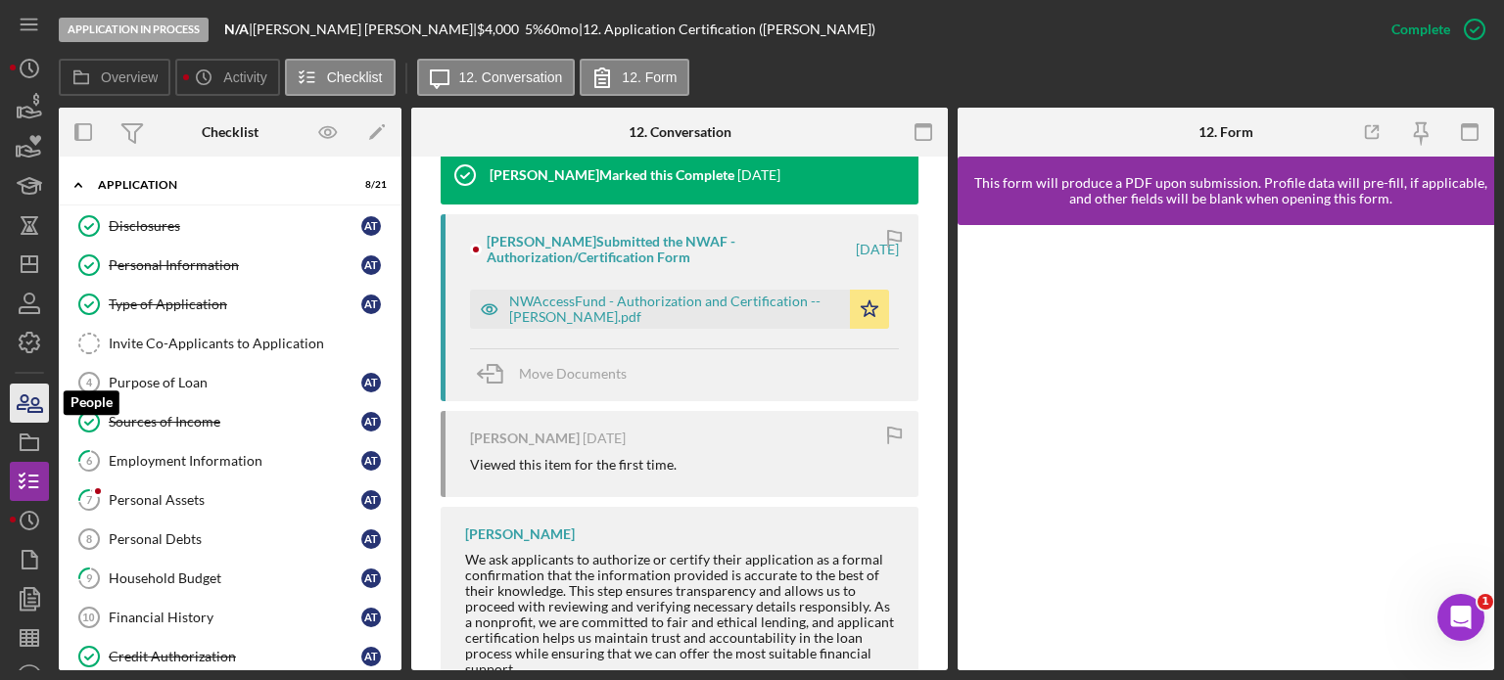
click at [21, 394] on icon "button" at bounding box center [29, 403] width 49 height 49
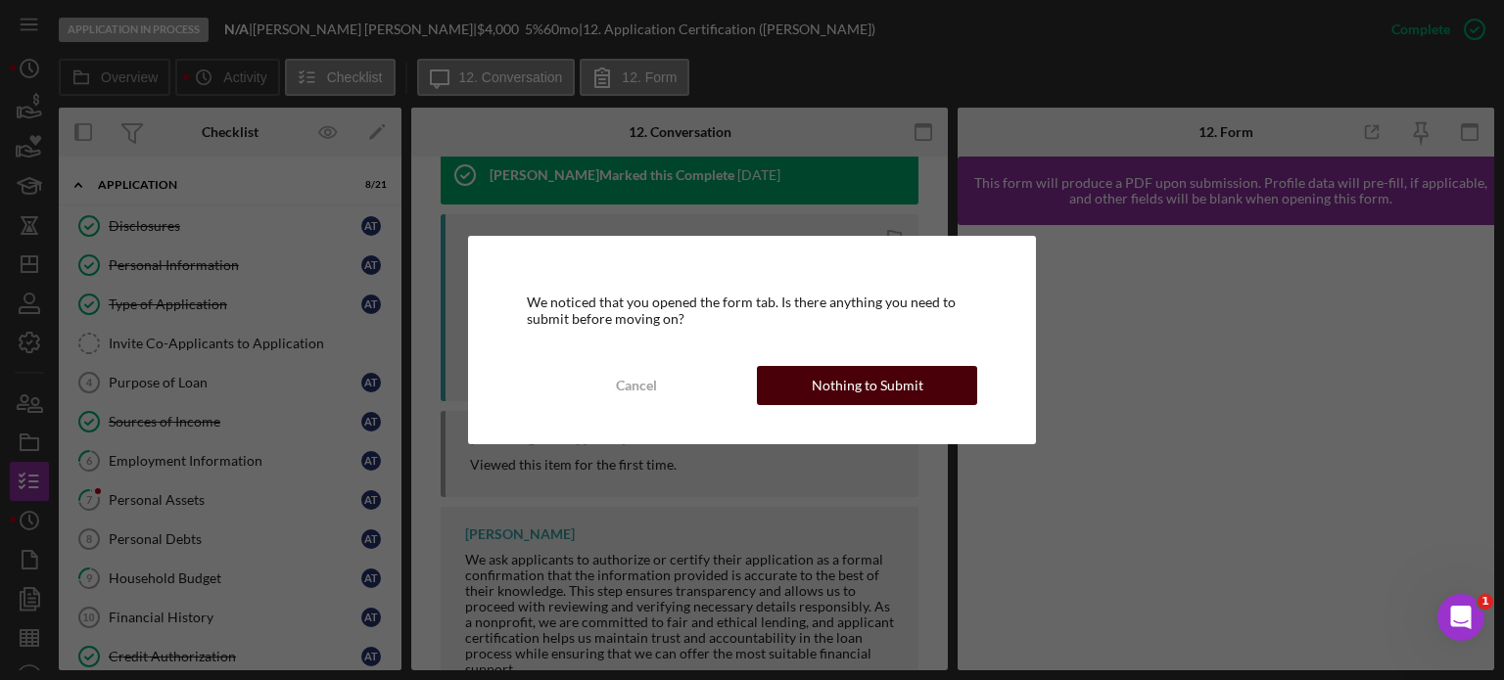
click at [858, 385] on div "Nothing to Submit" at bounding box center [867, 385] width 112 height 39
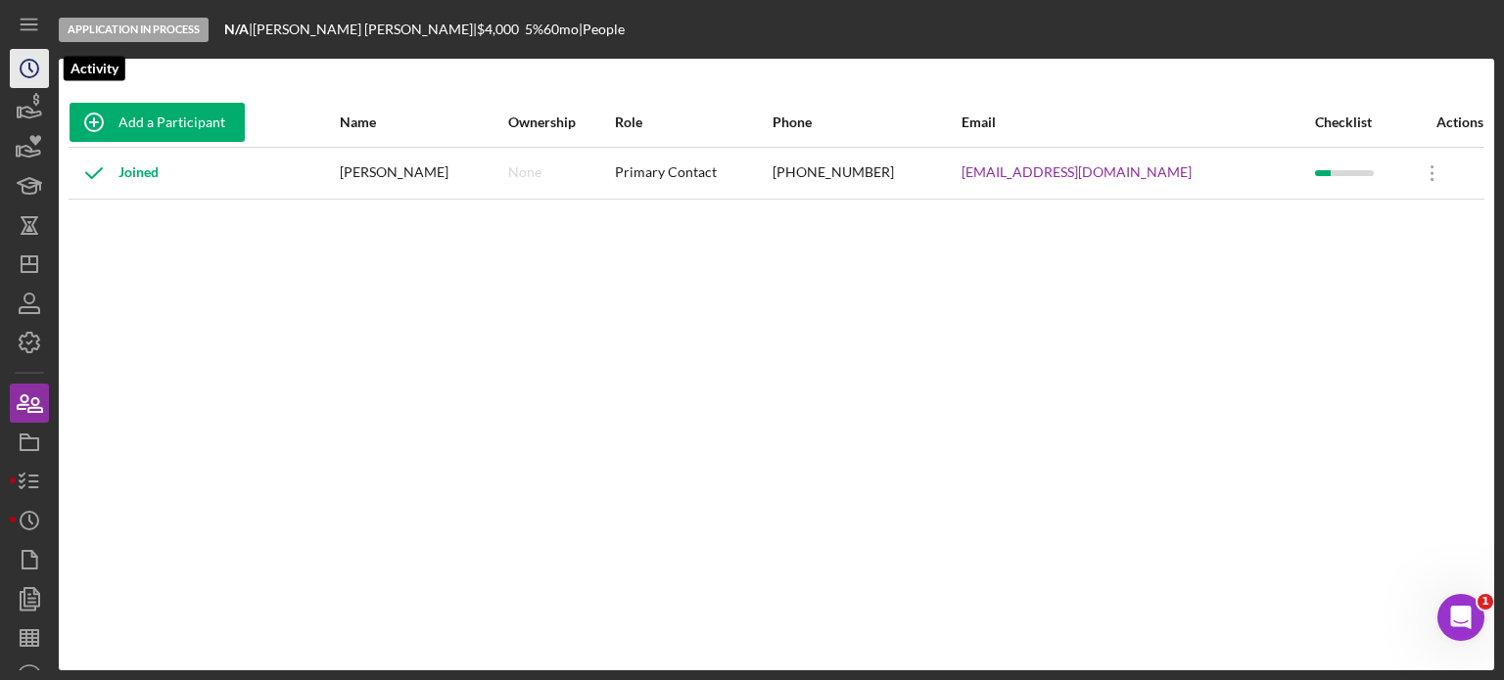
click at [23, 66] on icon "Icon/History" at bounding box center [29, 68] width 49 height 49
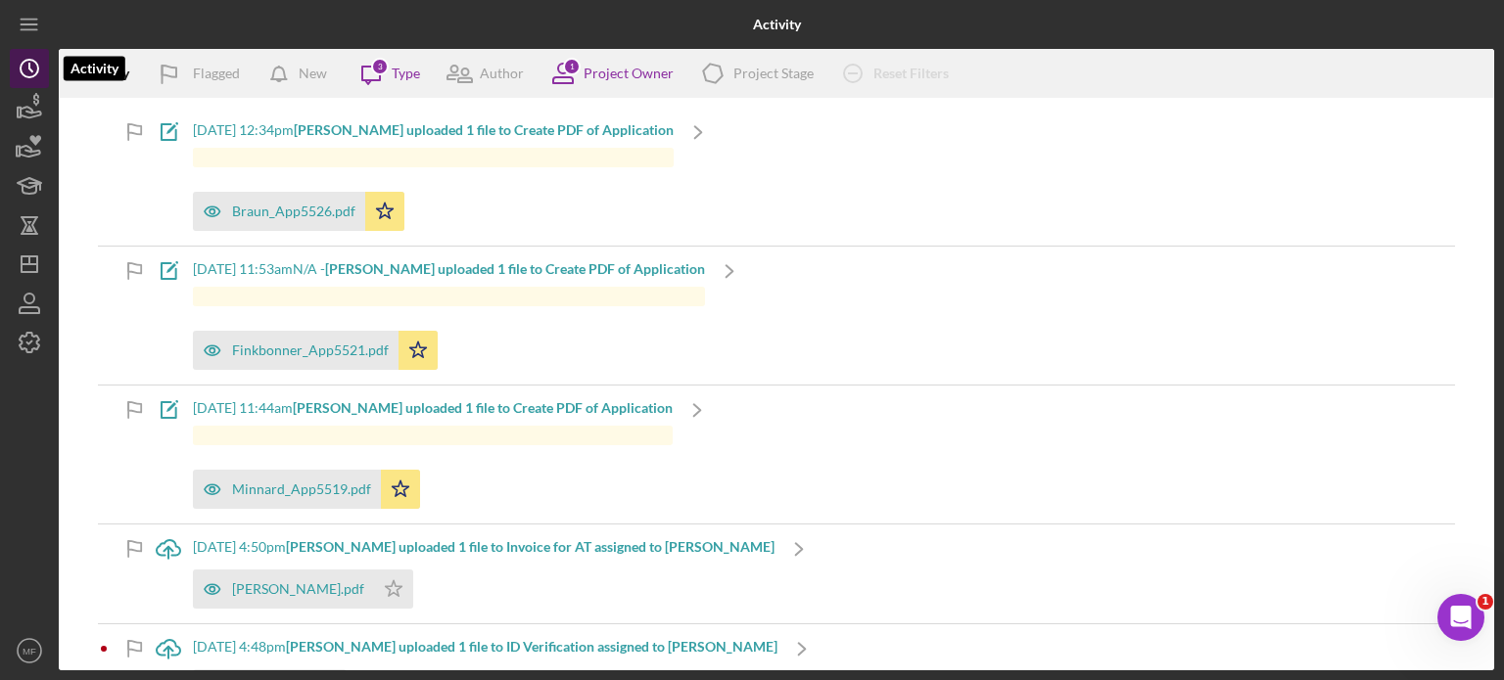
click at [29, 67] on polyline "button" at bounding box center [30, 68] width 3 height 8
click at [36, 277] on icon "Icon/Dashboard" at bounding box center [29, 264] width 49 height 49
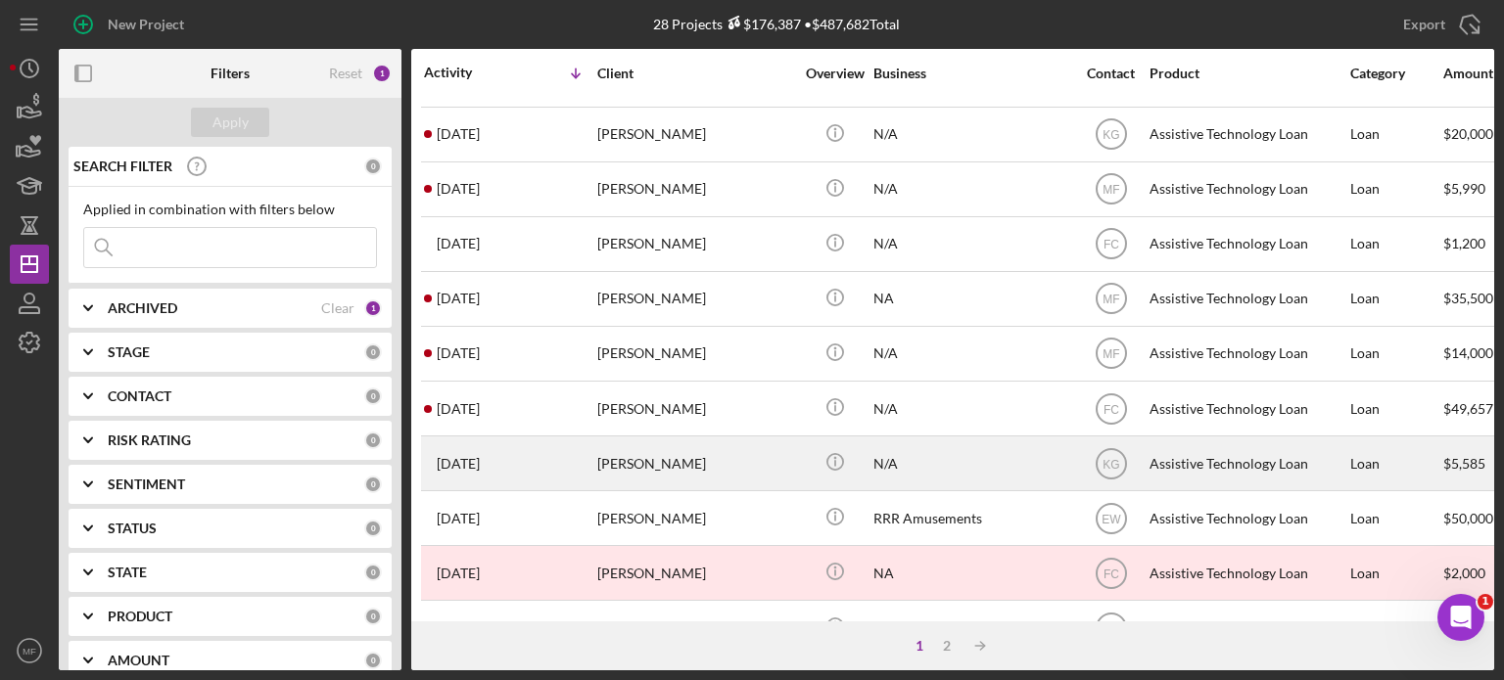
scroll to position [685, 0]
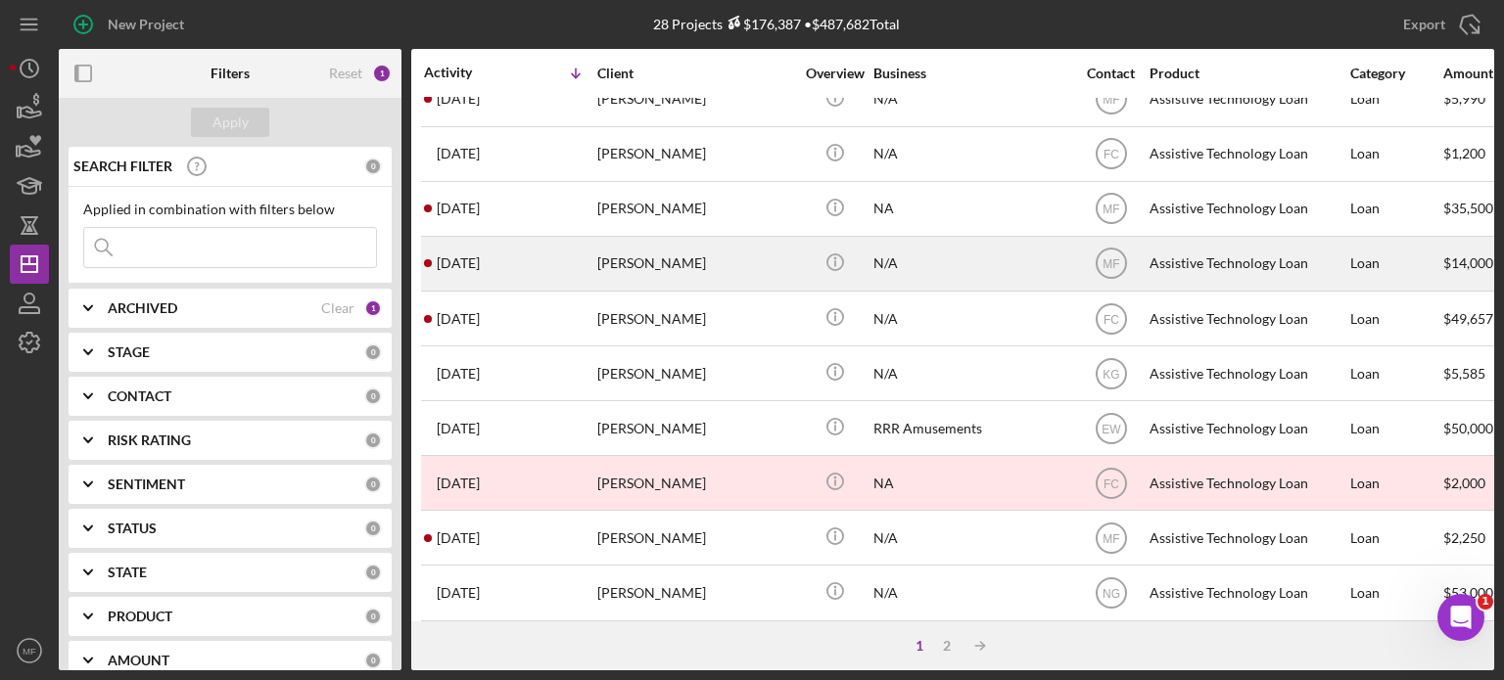
click at [712, 263] on div "[PERSON_NAME]" at bounding box center [695, 264] width 196 height 52
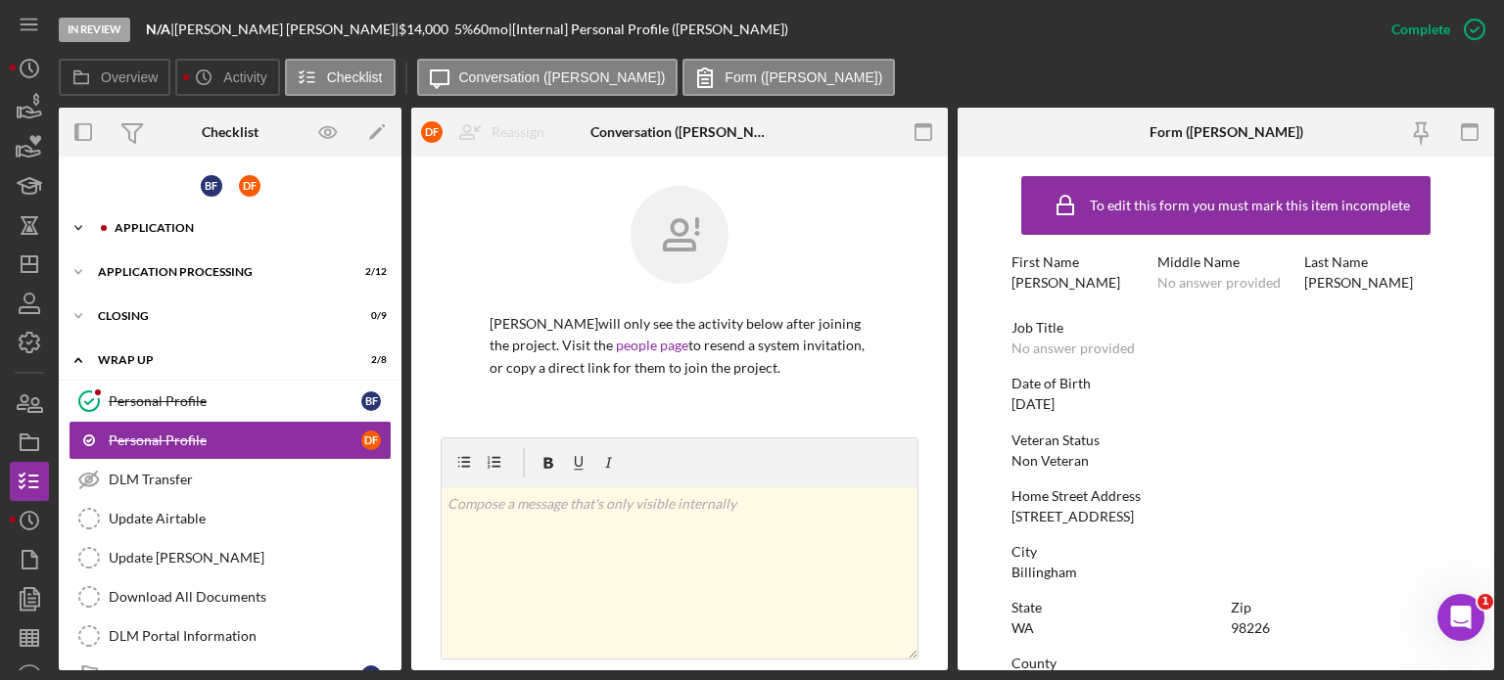
click at [180, 222] on div "Application" at bounding box center [246, 228] width 262 height 12
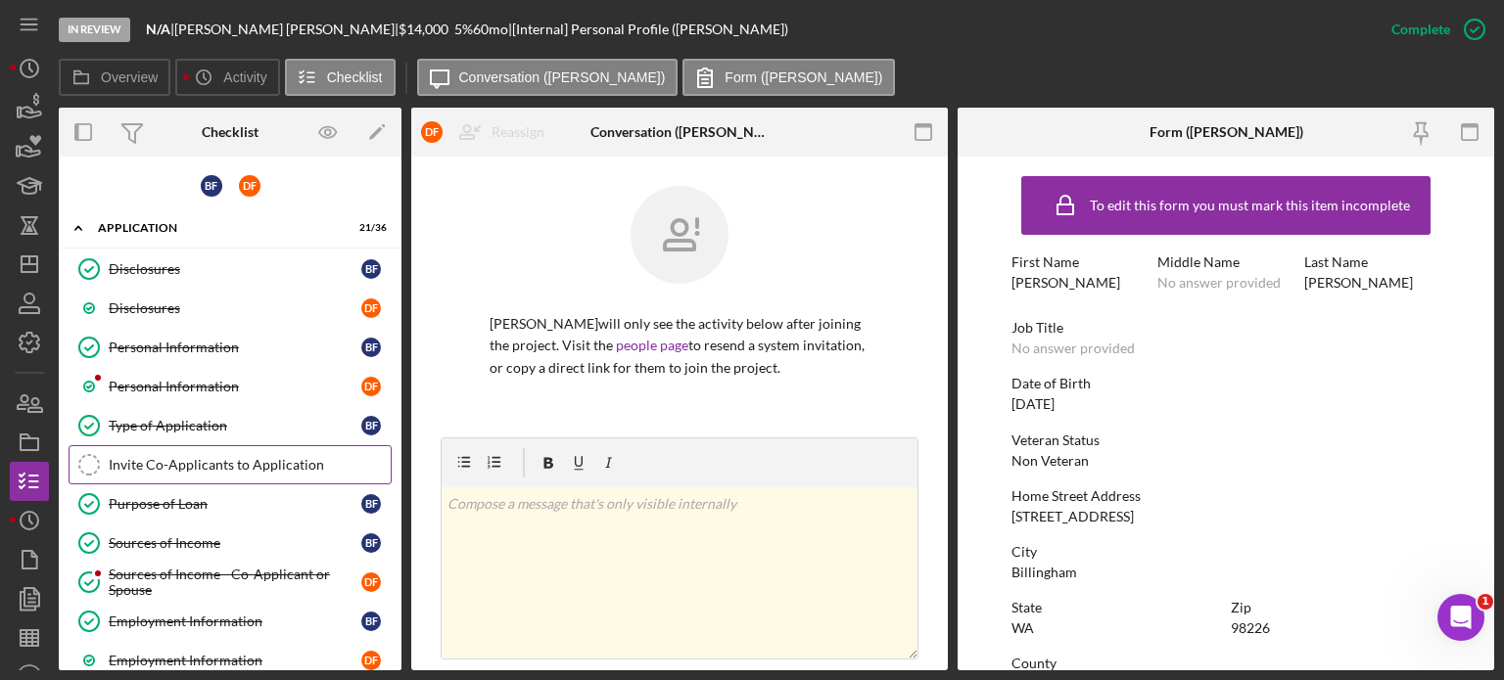
click at [273, 462] on div "Invite Co-Applicants to Application" at bounding box center [250, 465] width 282 height 16
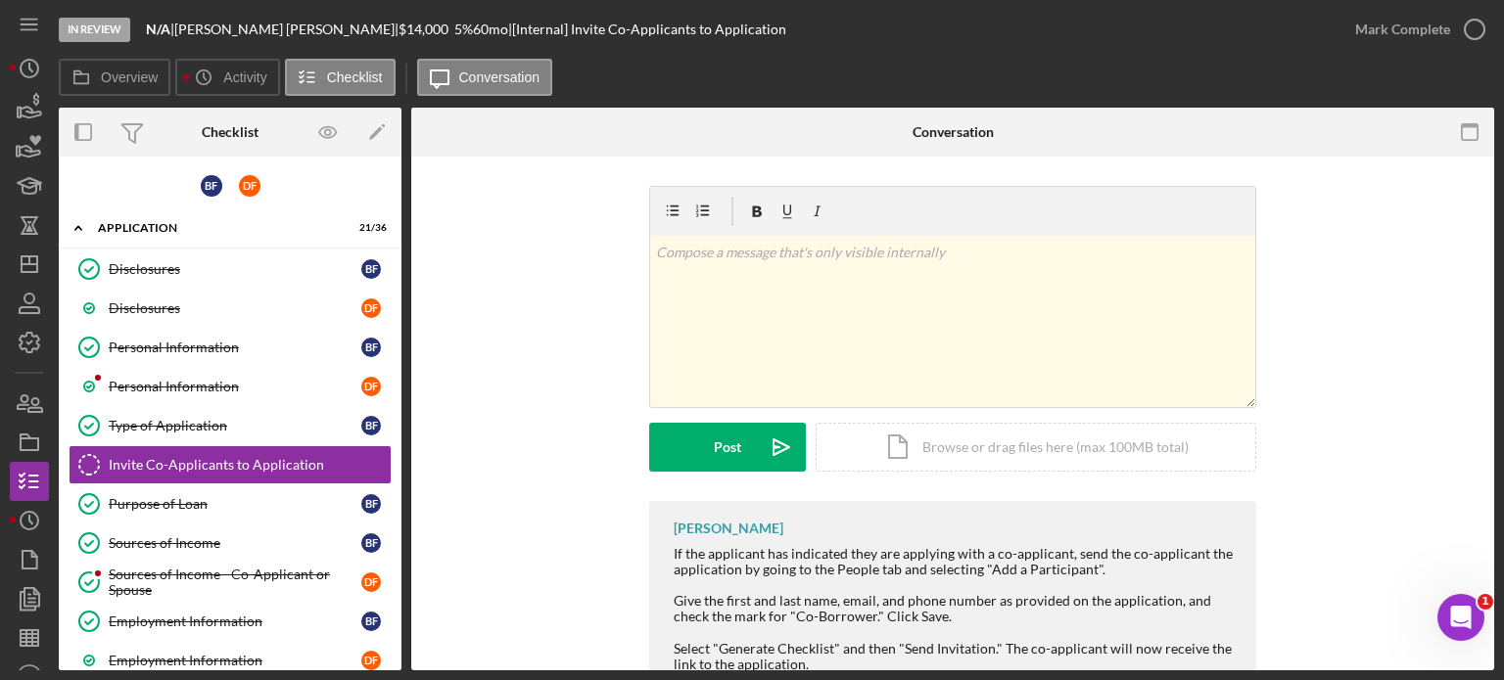
scroll to position [64, 0]
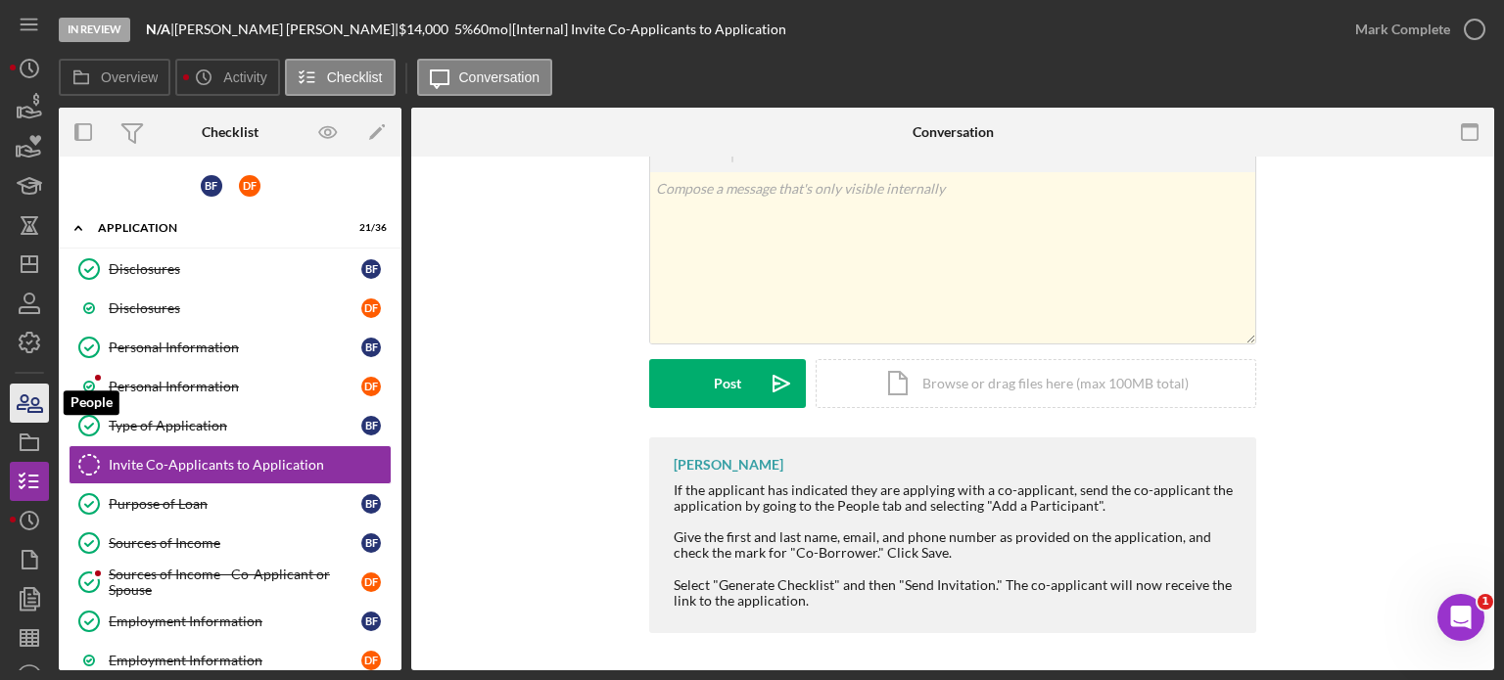
click at [30, 405] on icon "button" at bounding box center [29, 403] width 49 height 49
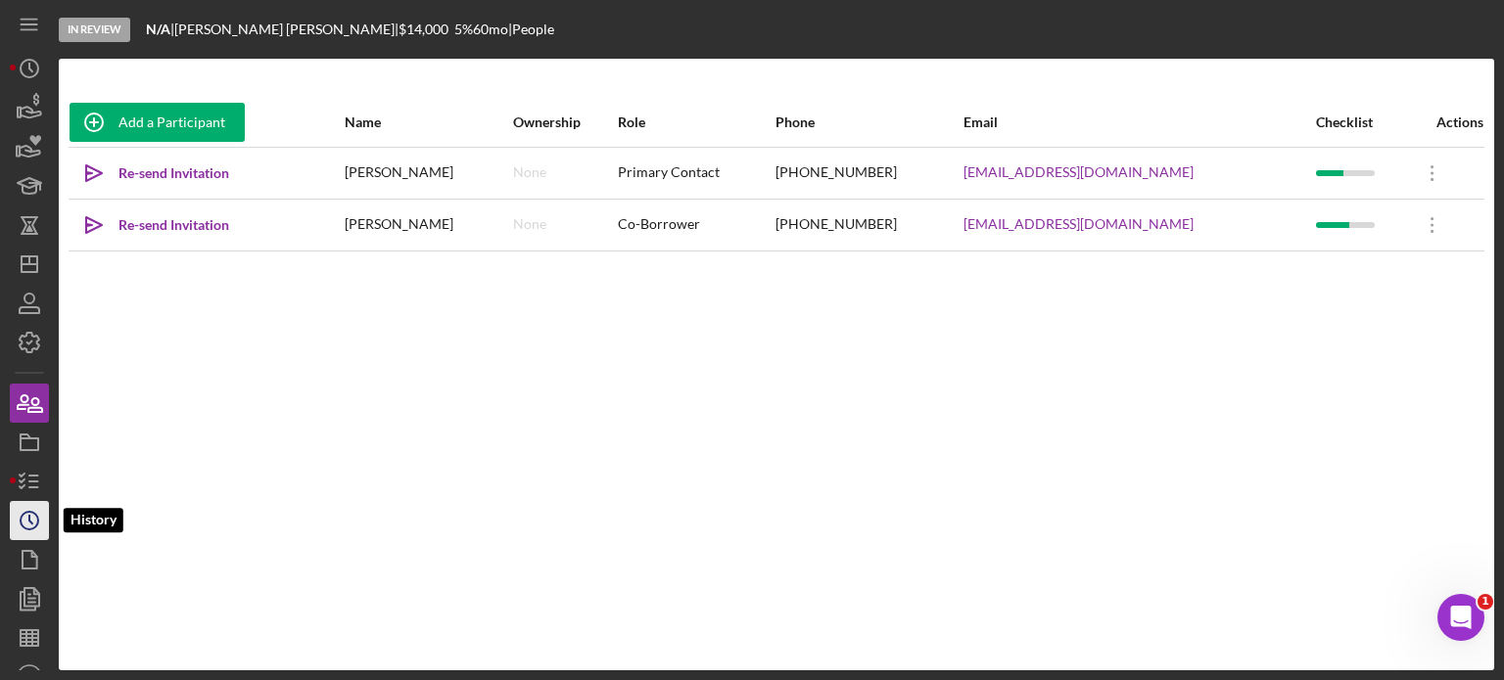
click at [29, 516] on polyline "button" at bounding box center [30, 520] width 3 height 8
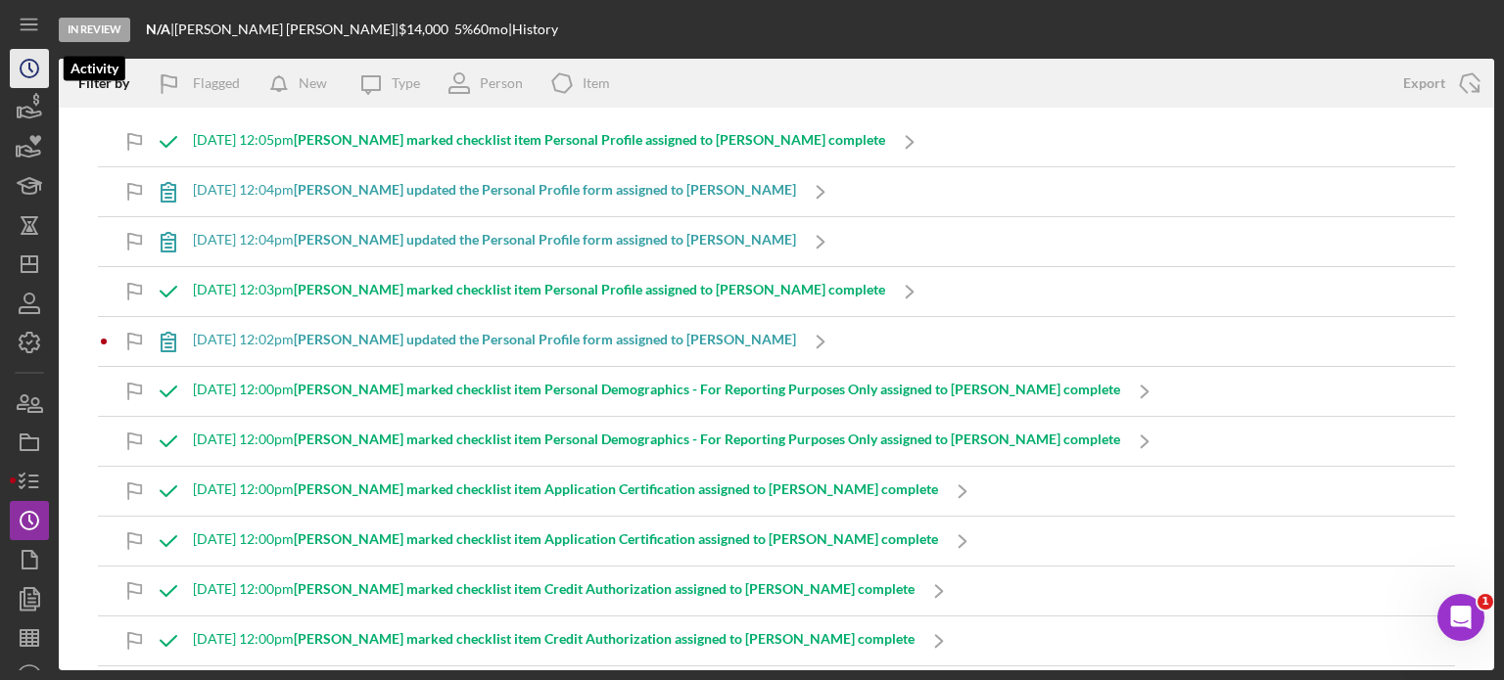
click at [31, 75] on icon "Icon/History" at bounding box center [29, 68] width 49 height 49
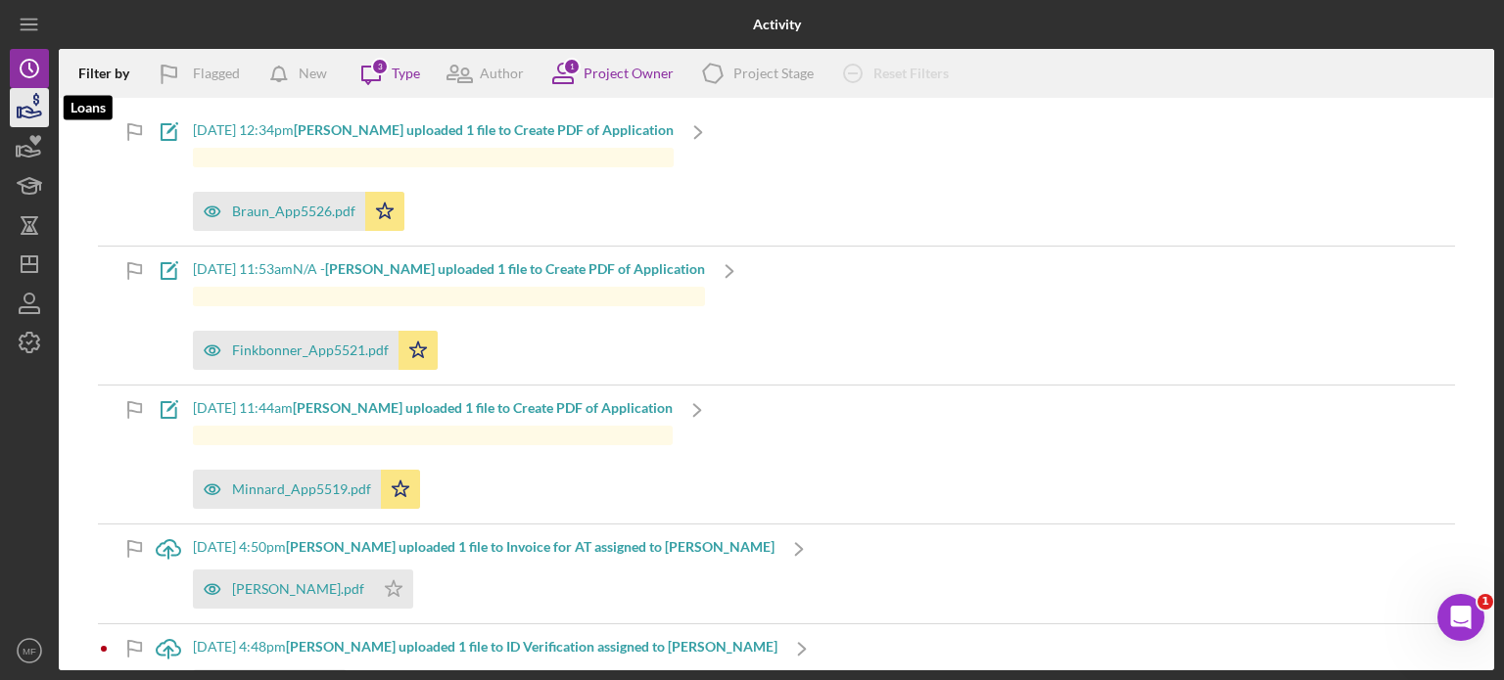
click at [35, 110] on icon "button" at bounding box center [29, 107] width 49 height 49
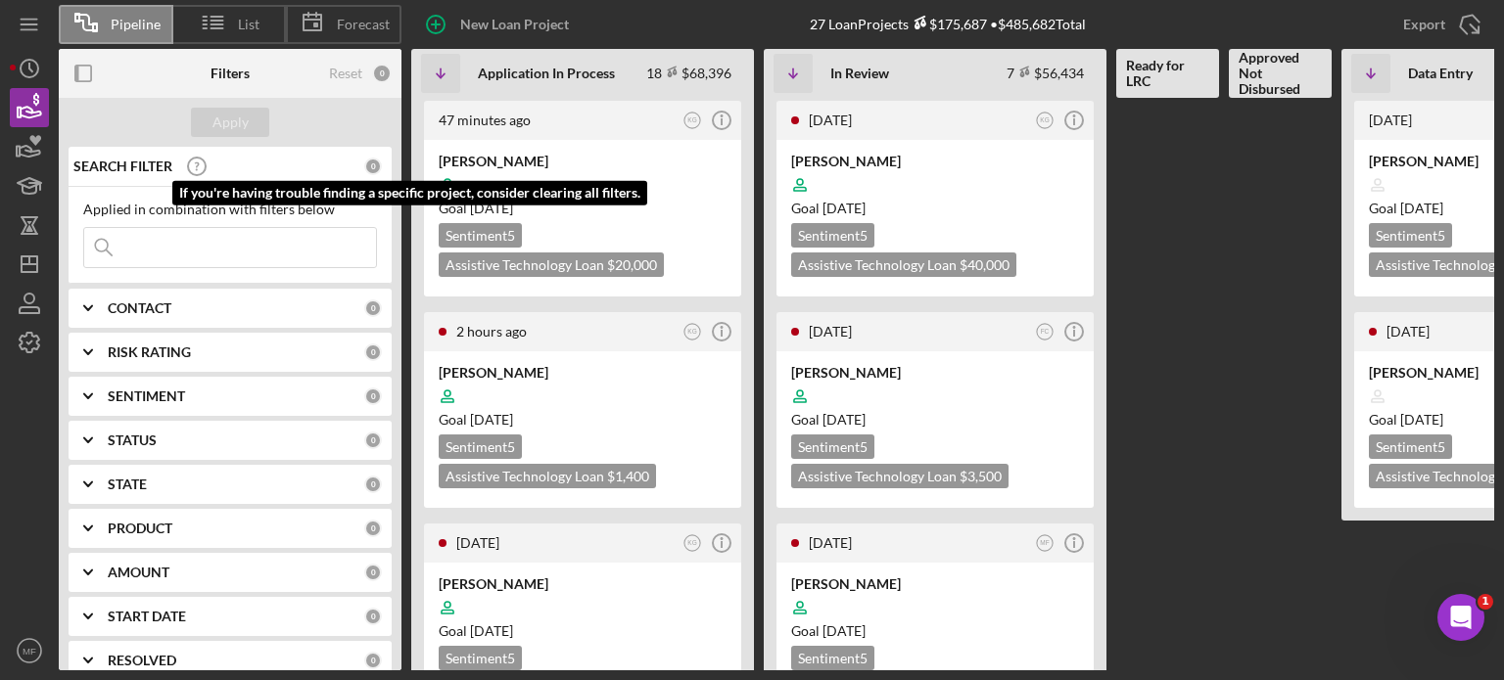
click at [192, 166] on icon at bounding box center [196, 166] width 49 height 49
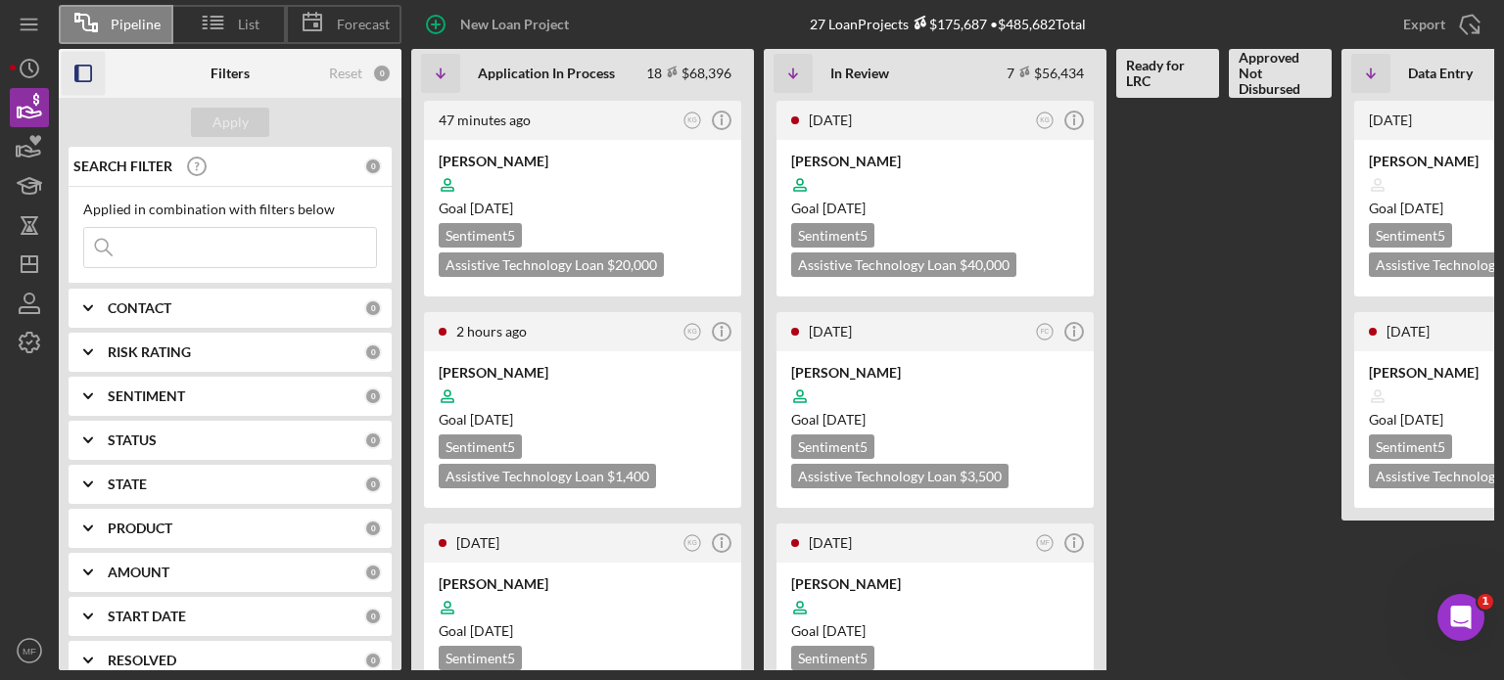
click at [87, 76] on icon "button" at bounding box center [84, 74] width 44 height 44
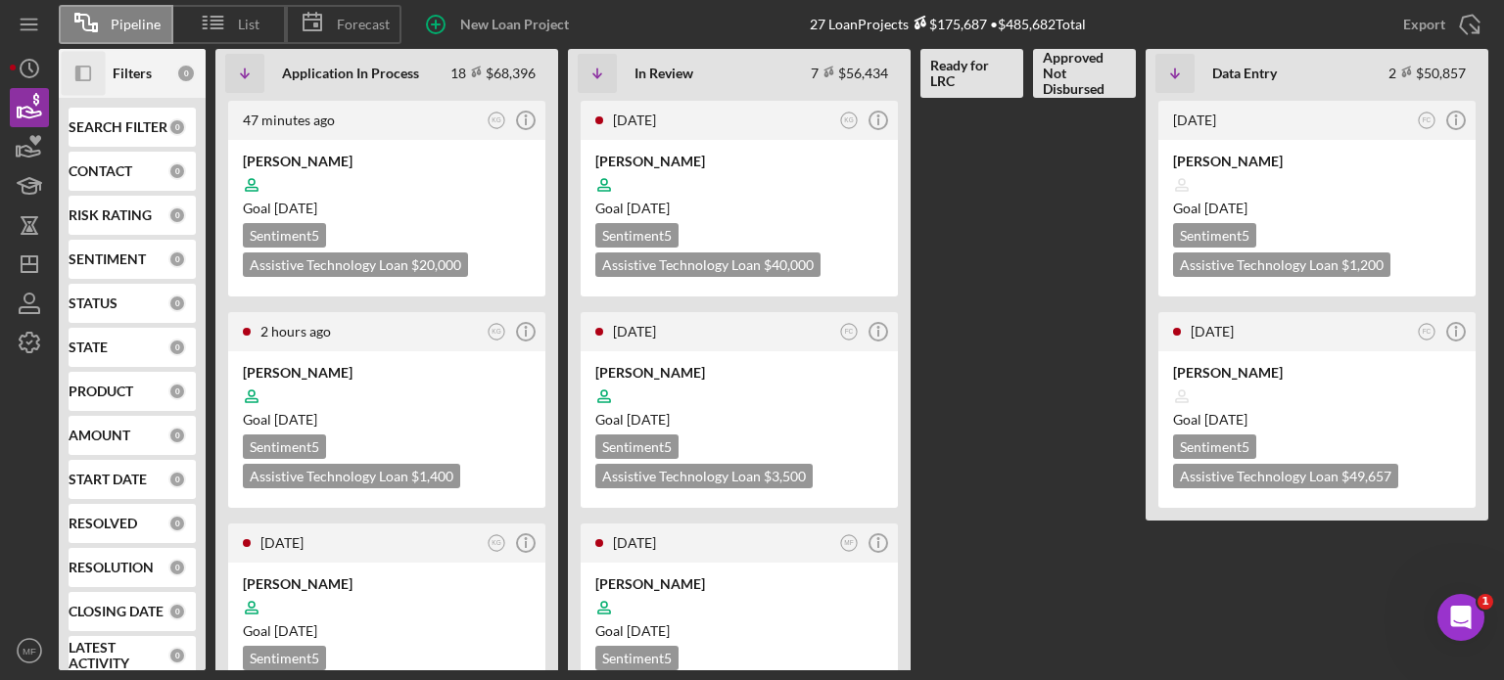
click at [186, 72] on div "0" at bounding box center [186, 74] width 20 height 20
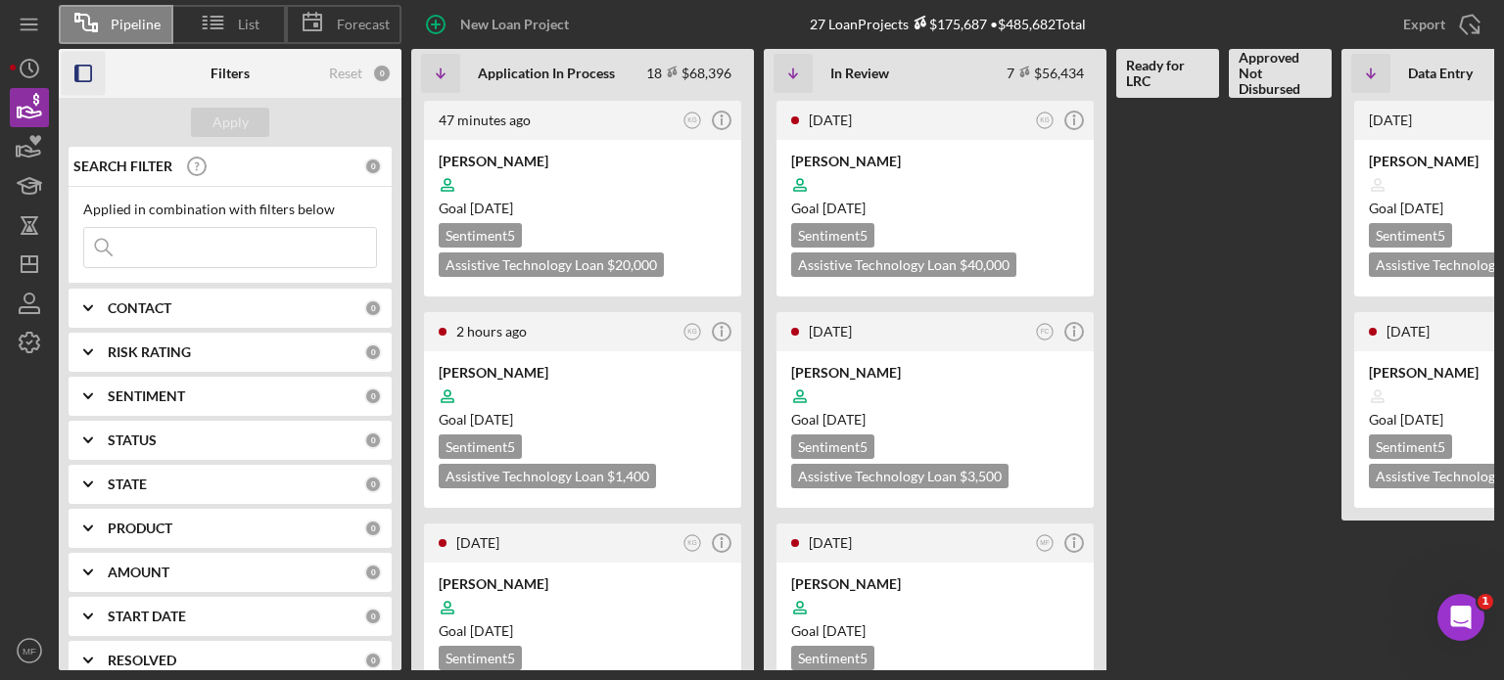
click at [364, 167] on div "0" at bounding box center [373, 167] width 18 height 18
click at [86, 73] on icon "button" at bounding box center [84, 74] width 44 height 44
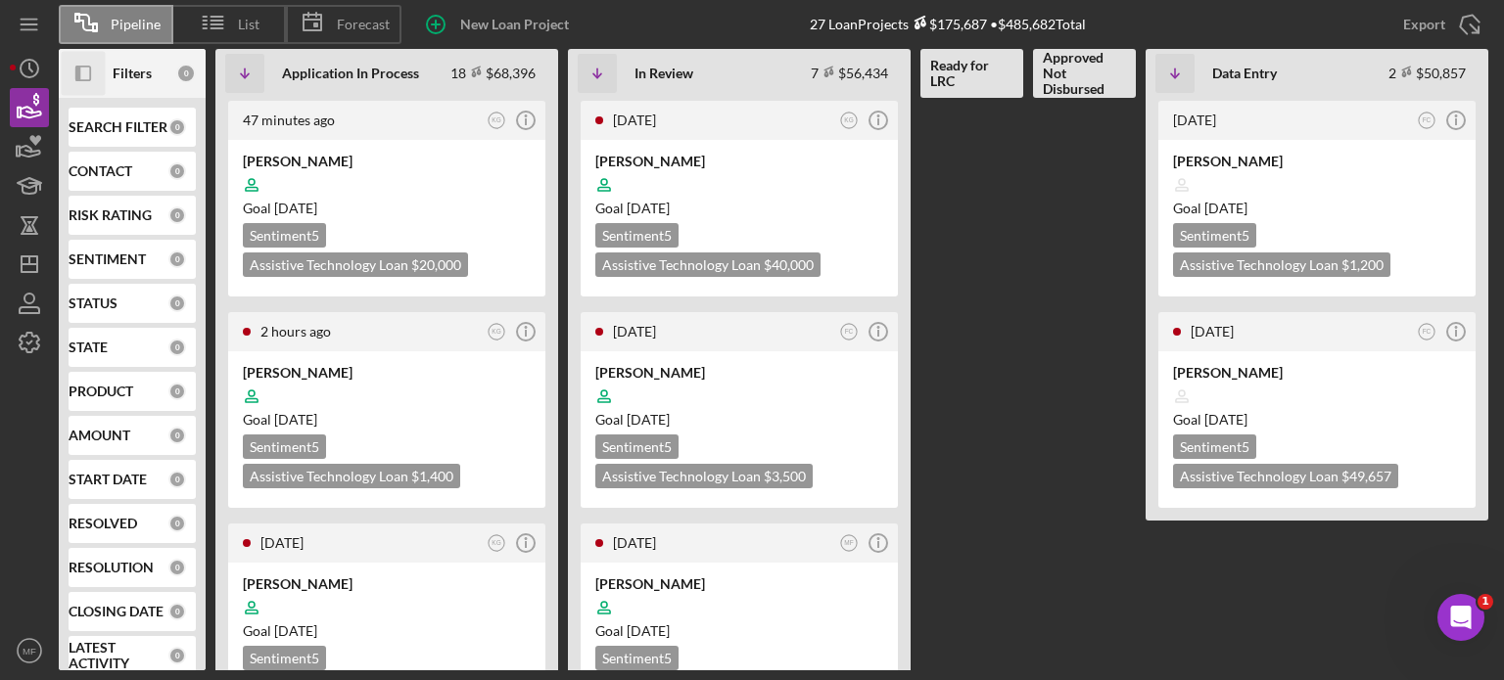
click at [86, 73] on icon "Icon/Panel Side Expand" at bounding box center [84, 74] width 44 height 44
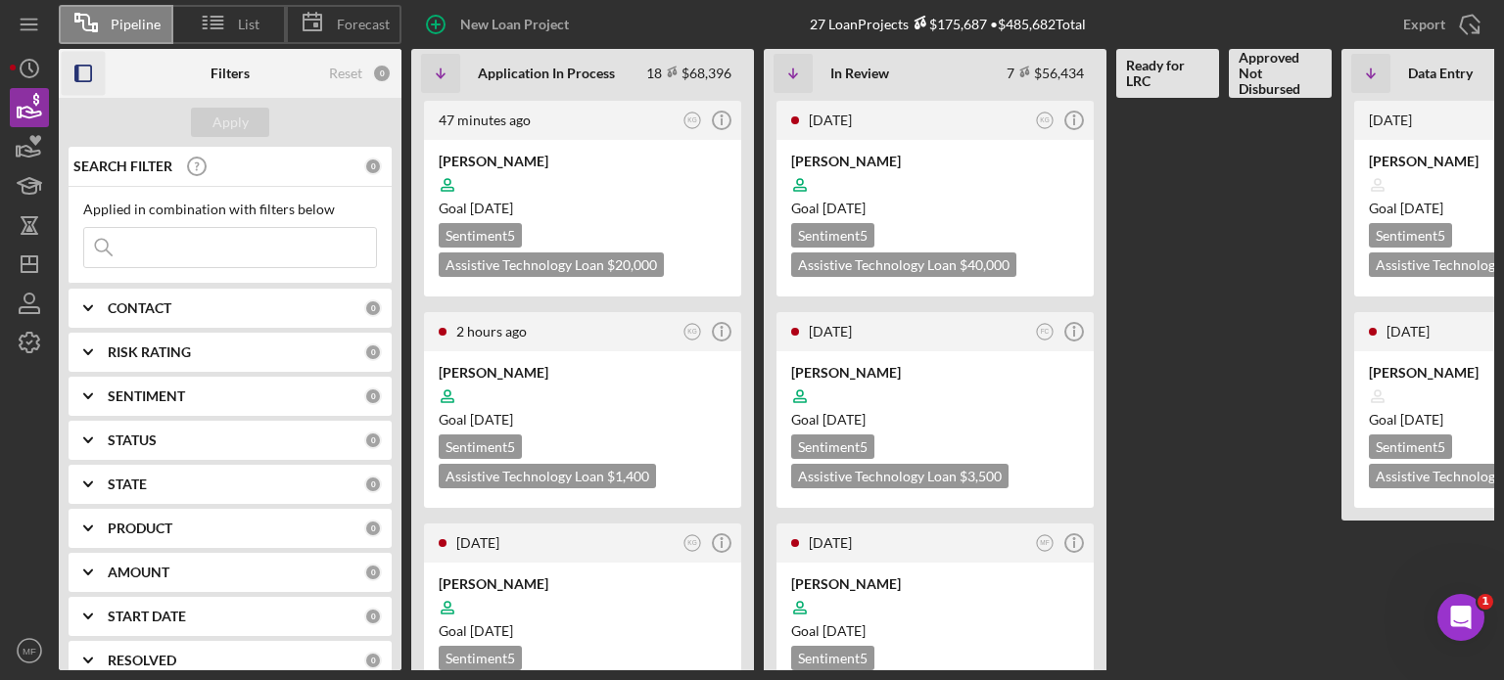
click at [380, 69] on div "0" at bounding box center [382, 74] width 20 height 20
click at [349, 71] on div "Reset" at bounding box center [345, 74] width 33 height 16
click at [326, 308] on div "Clear" at bounding box center [337, 309] width 33 height 16
click at [326, 308] on div "CONTACT" at bounding box center [236, 309] width 256 height 16
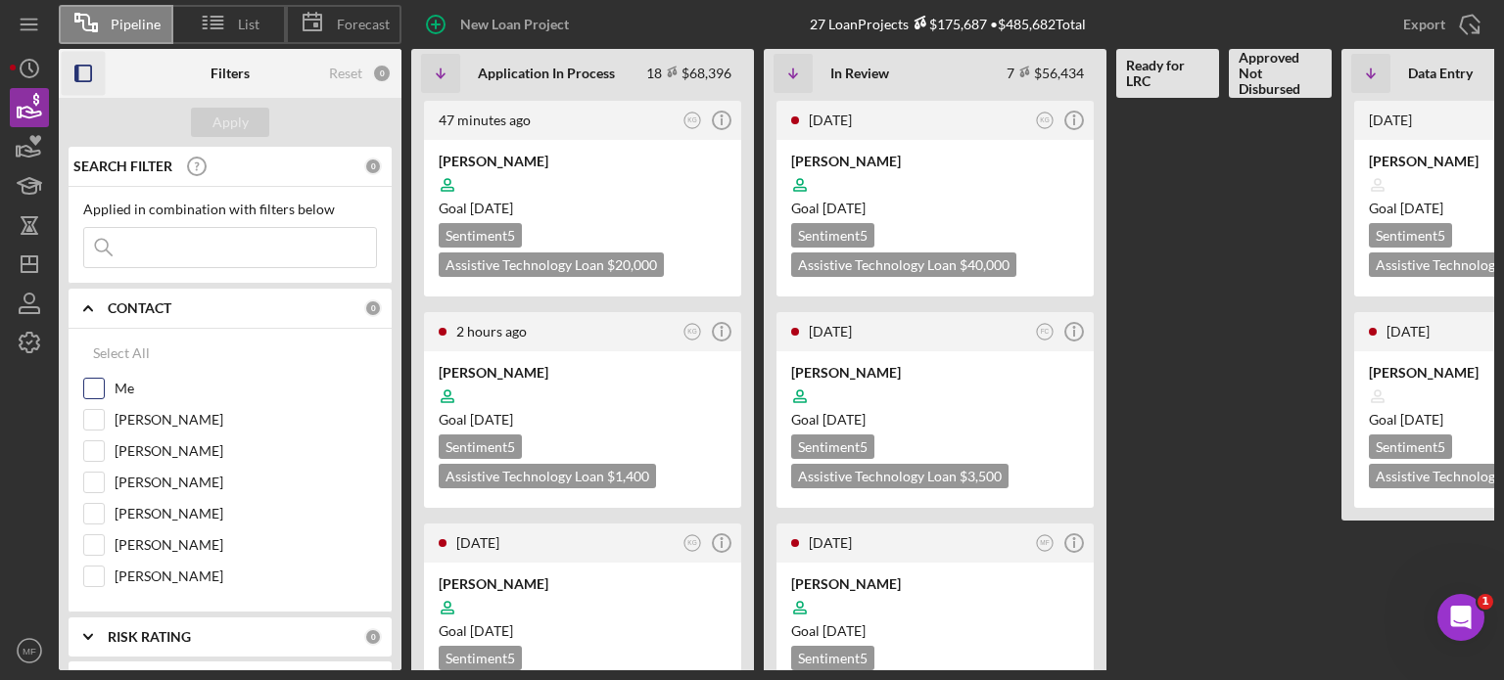
click at [92, 391] on input "Me" at bounding box center [94, 389] width 20 height 20
checkbox input "true"
click at [242, 124] on div "Apply" at bounding box center [230, 122] width 36 height 29
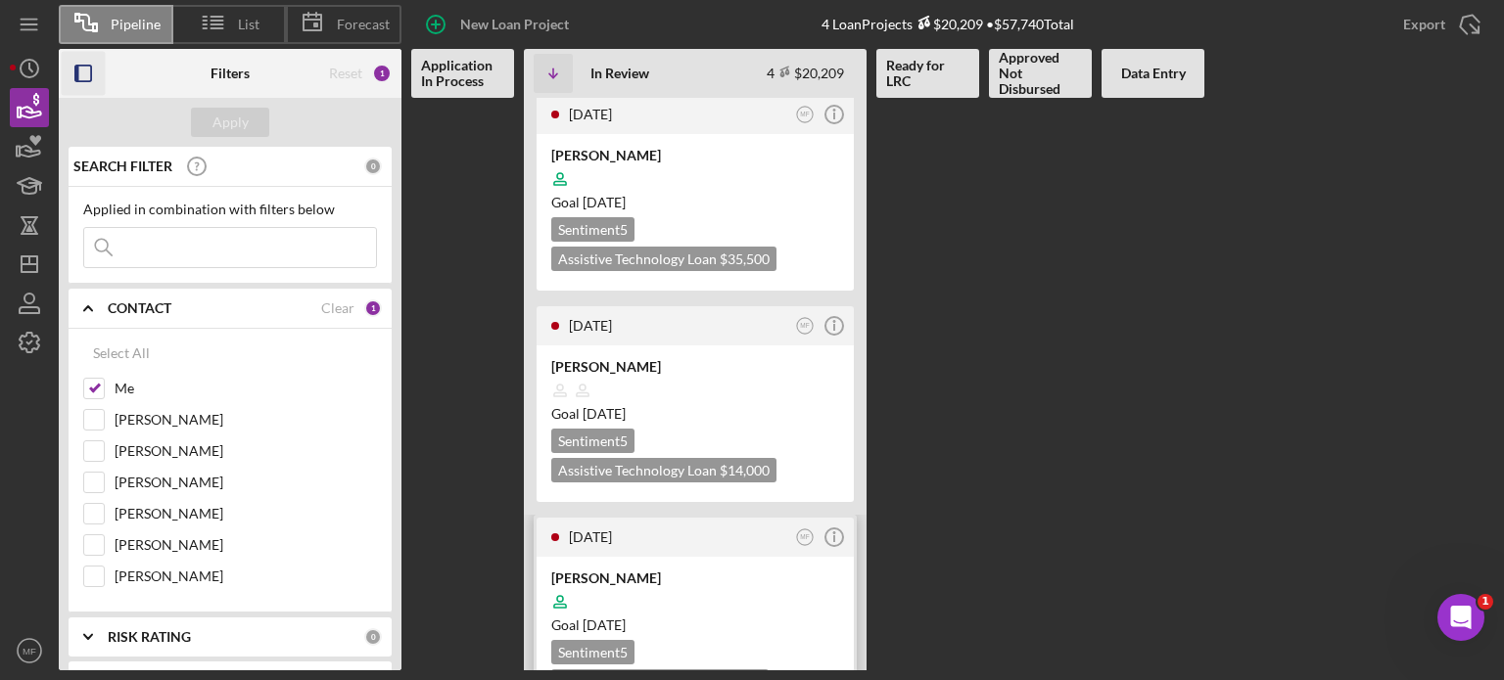
scroll to position [267, 0]
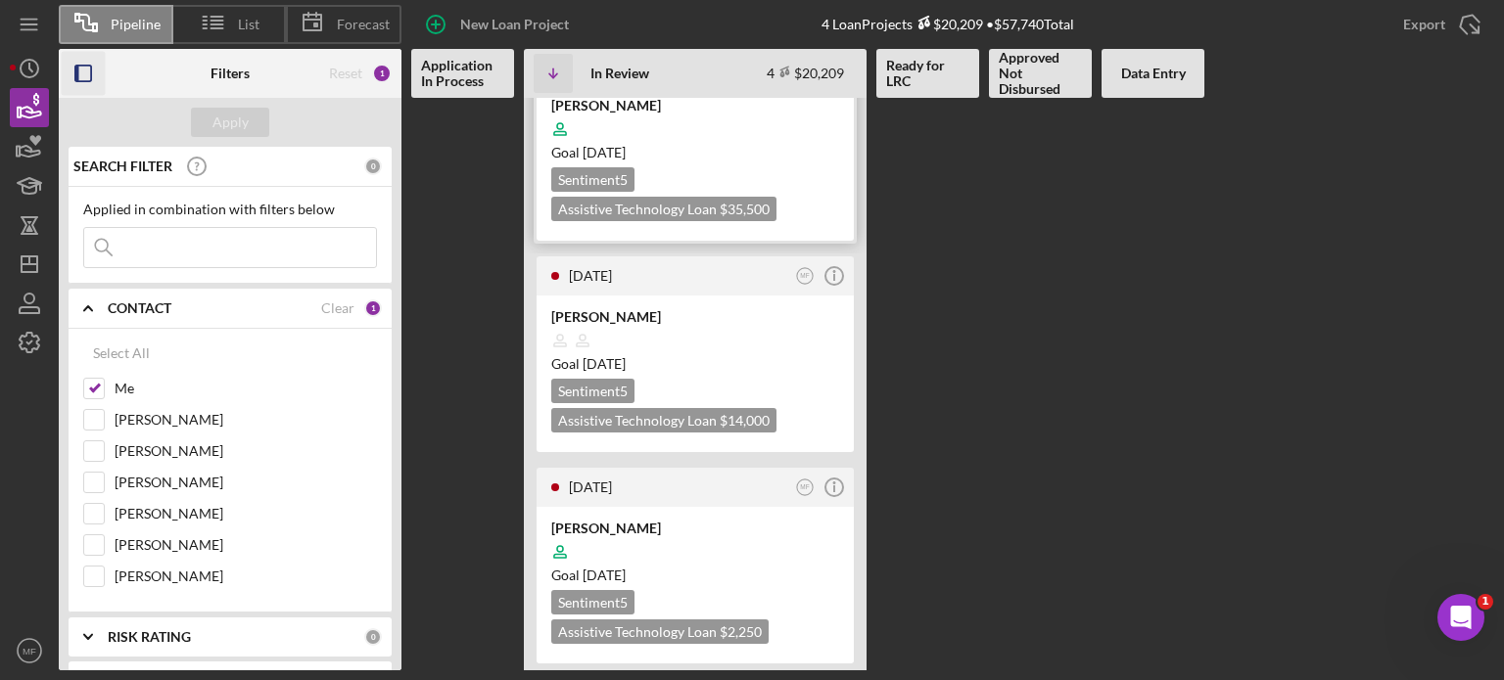
click at [723, 135] on div at bounding box center [695, 129] width 288 height 37
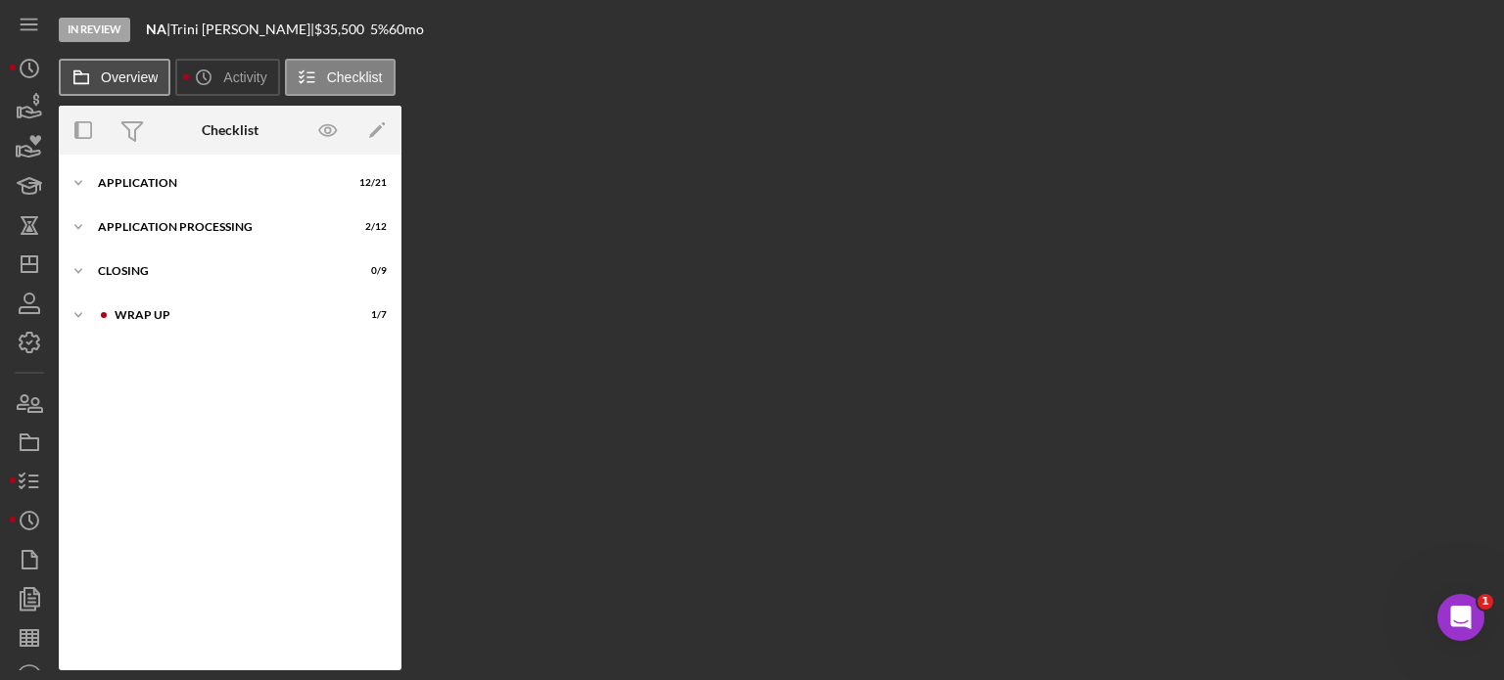
click at [118, 77] on label "Overview" at bounding box center [129, 77] width 57 height 16
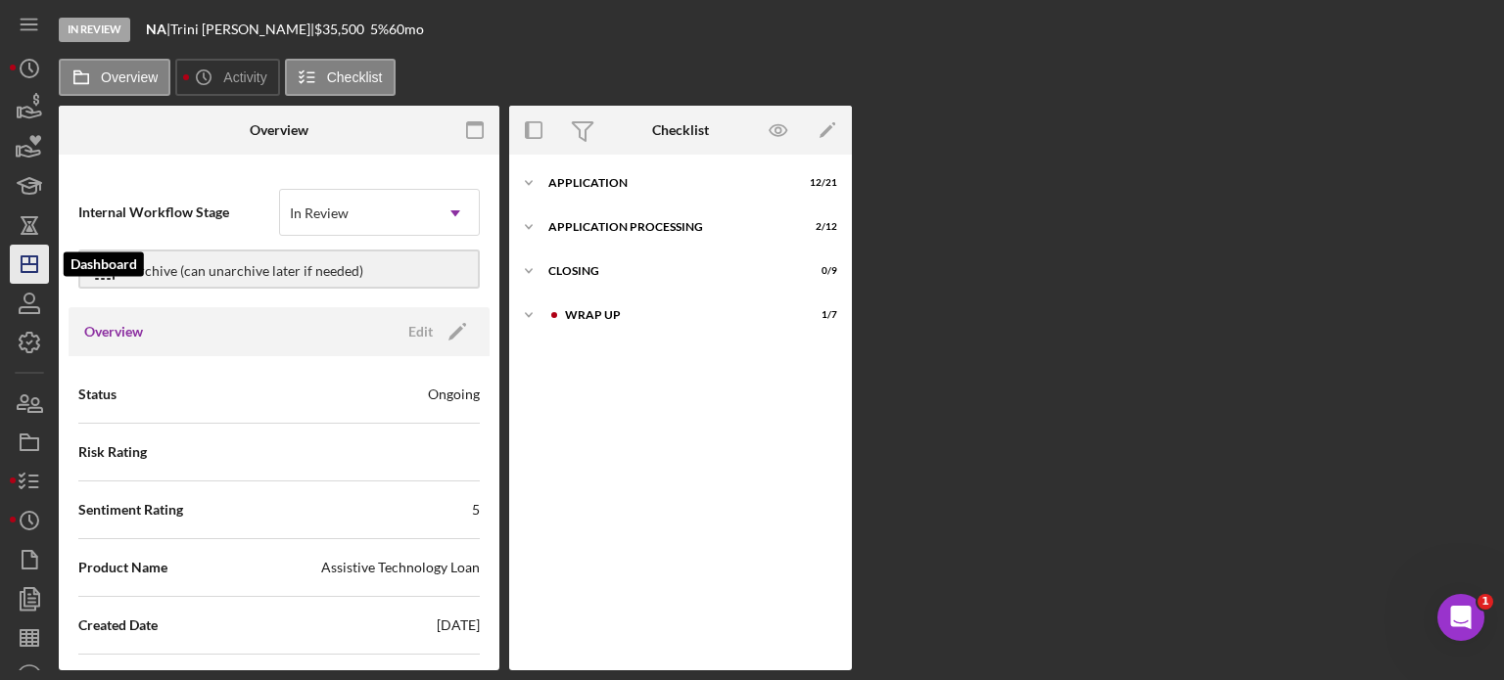
click at [27, 269] on icon "Icon/Dashboard" at bounding box center [29, 264] width 49 height 49
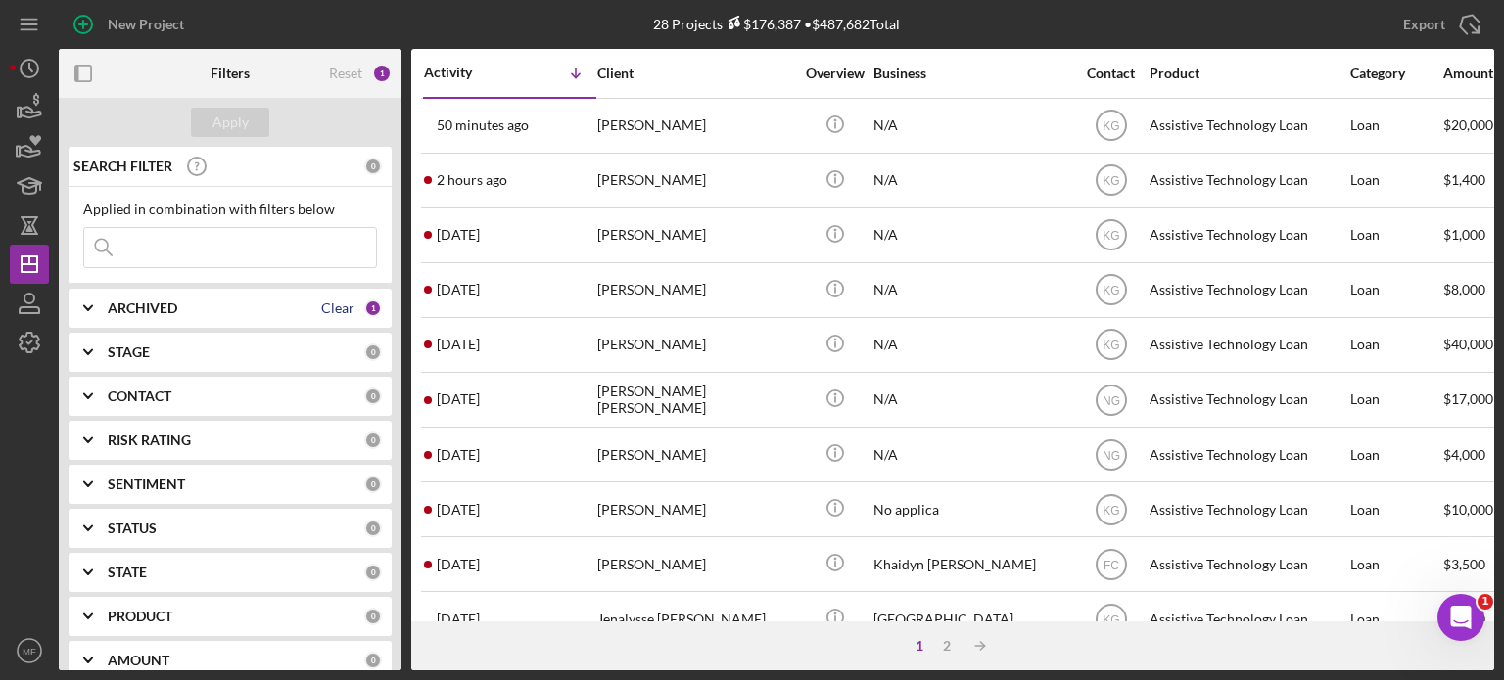
click at [345, 305] on div "Clear" at bounding box center [337, 309] width 33 height 16
click at [345, 305] on div "ARCHIVED" at bounding box center [236, 309] width 256 height 16
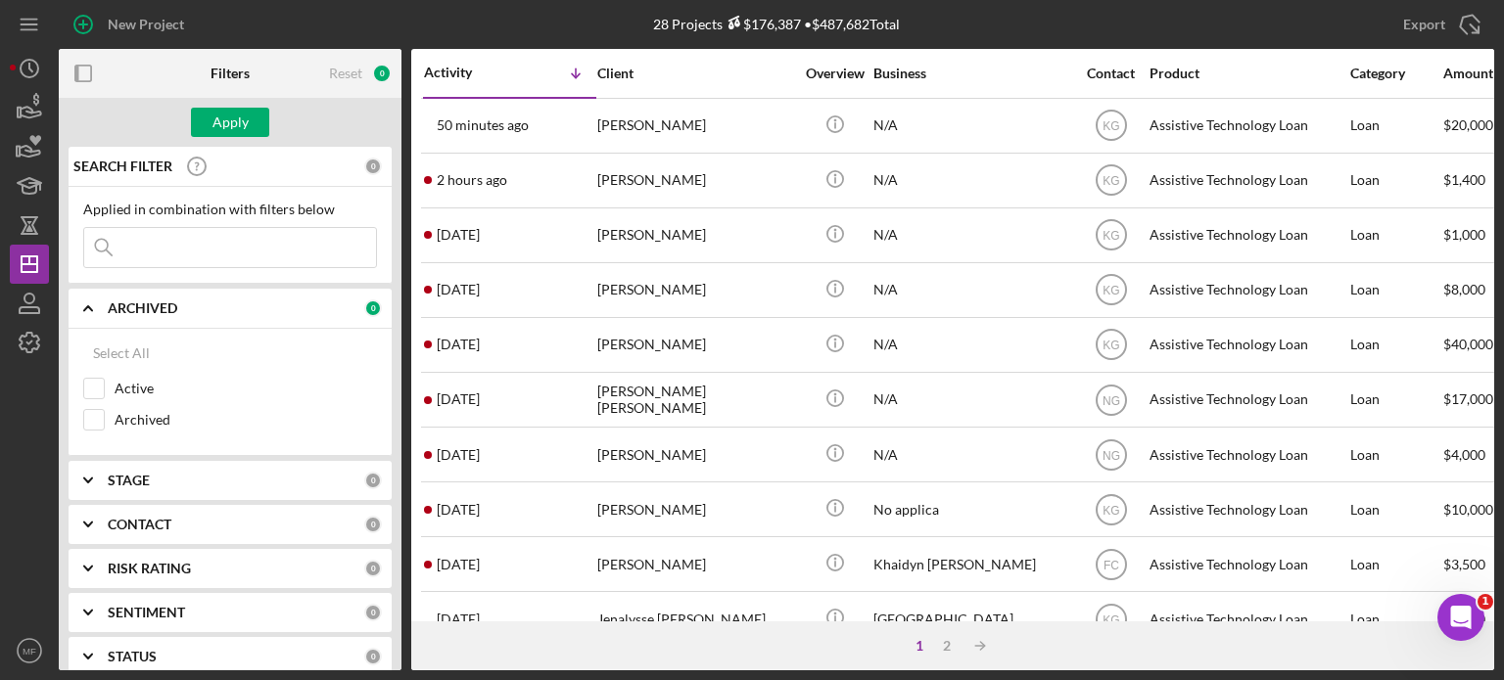
click at [368, 304] on div "0" at bounding box center [373, 309] width 18 height 18
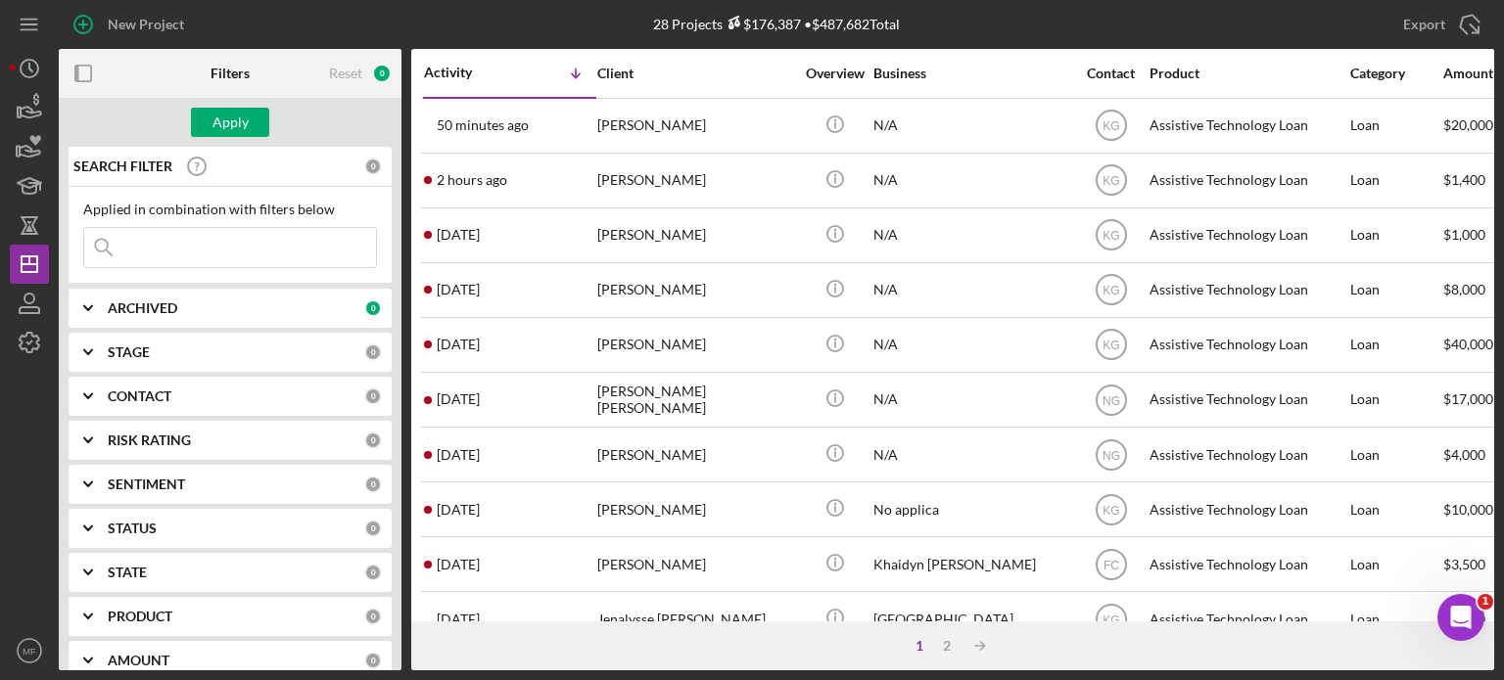
click at [368, 304] on div "0" at bounding box center [373, 309] width 18 height 18
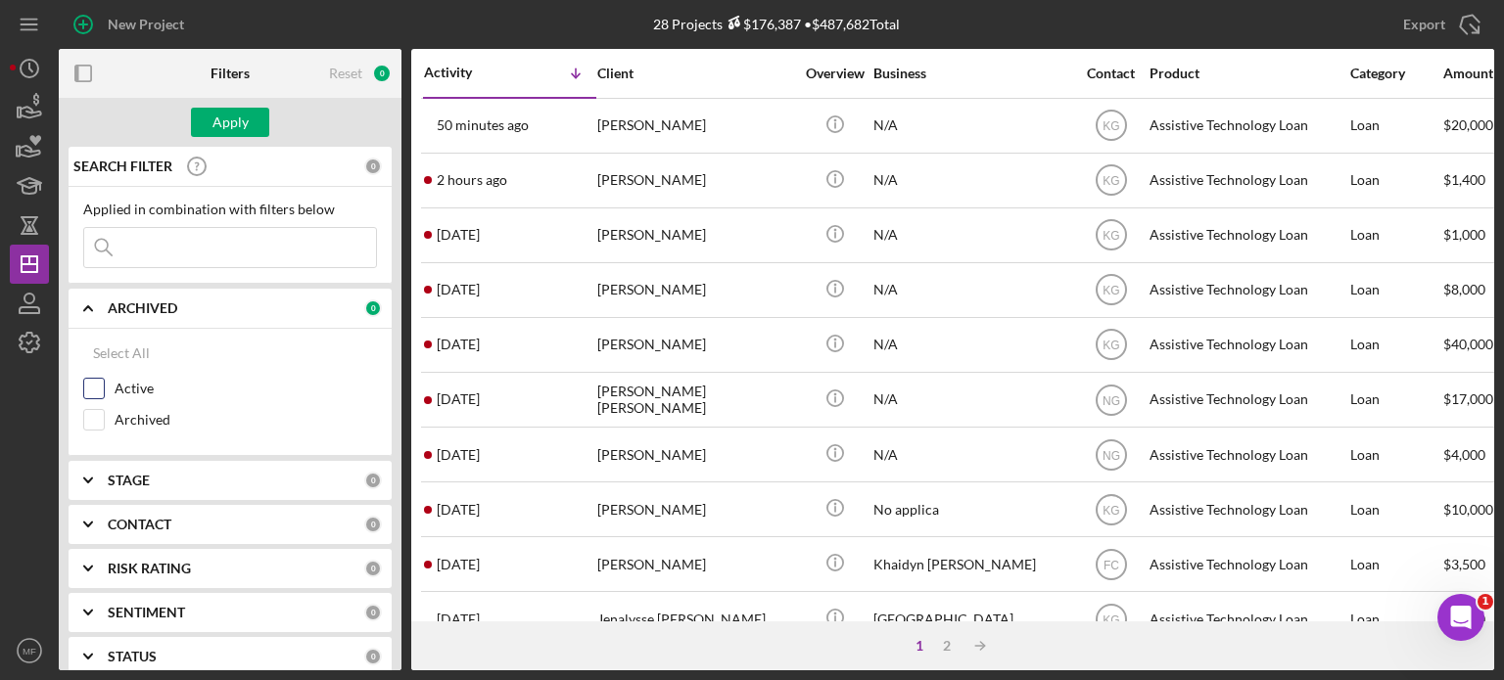
click at [94, 389] on input "Active" at bounding box center [94, 389] width 20 height 20
checkbox input "true"
click at [240, 304] on div "ARCHIVED" at bounding box center [214, 309] width 213 height 16
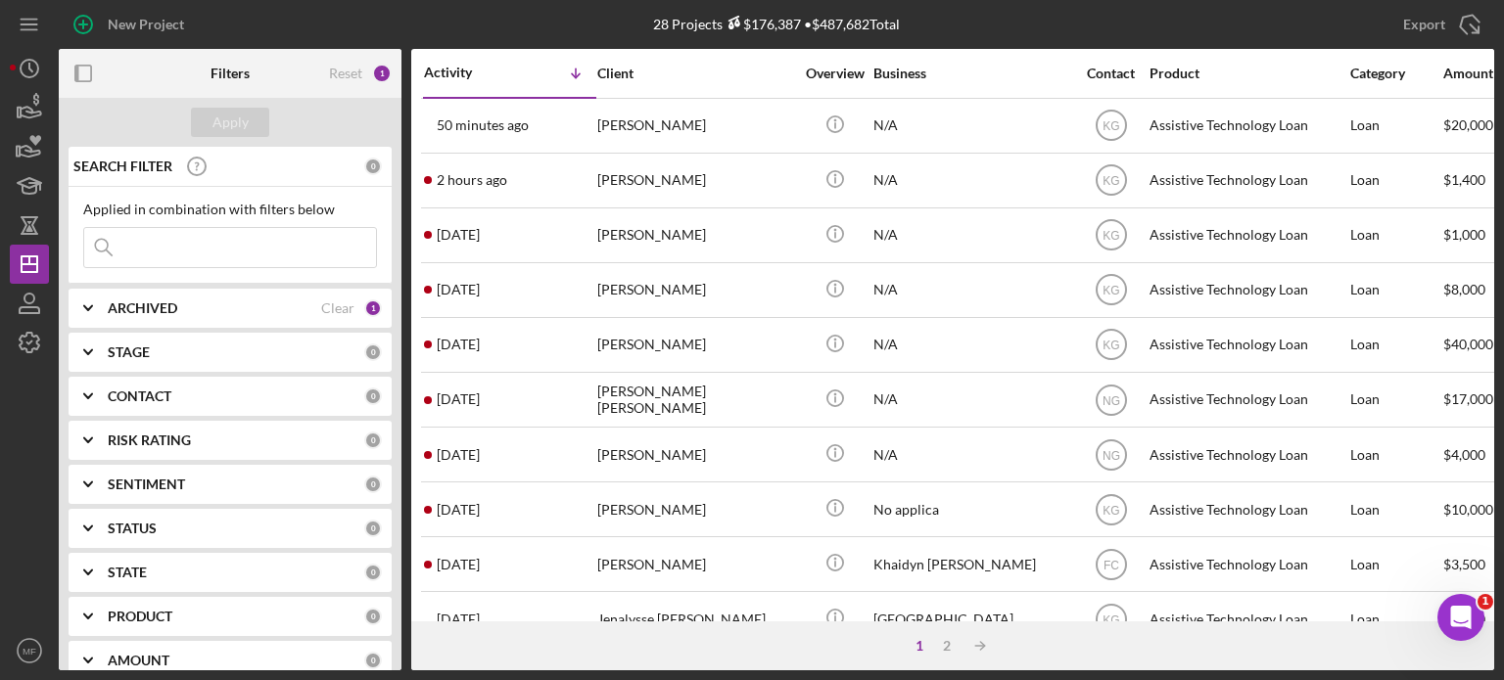
click at [123, 396] on b "CONTACT" at bounding box center [140, 397] width 64 height 16
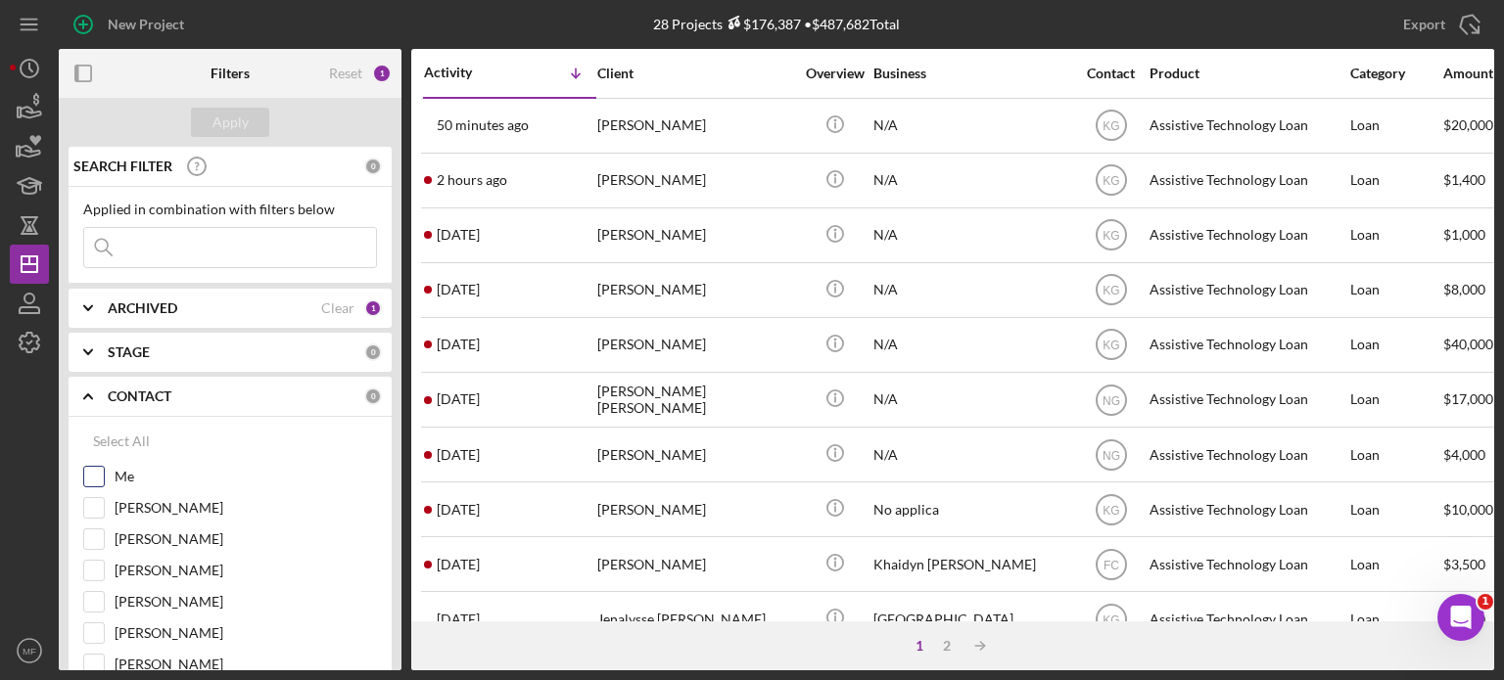
click at [95, 477] on input "Me" at bounding box center [94, 477] width 20 height 20
checkbox input "true"
click at [229, 130] on div "Apply" at bounding box center [230, 122] width 36 height 29
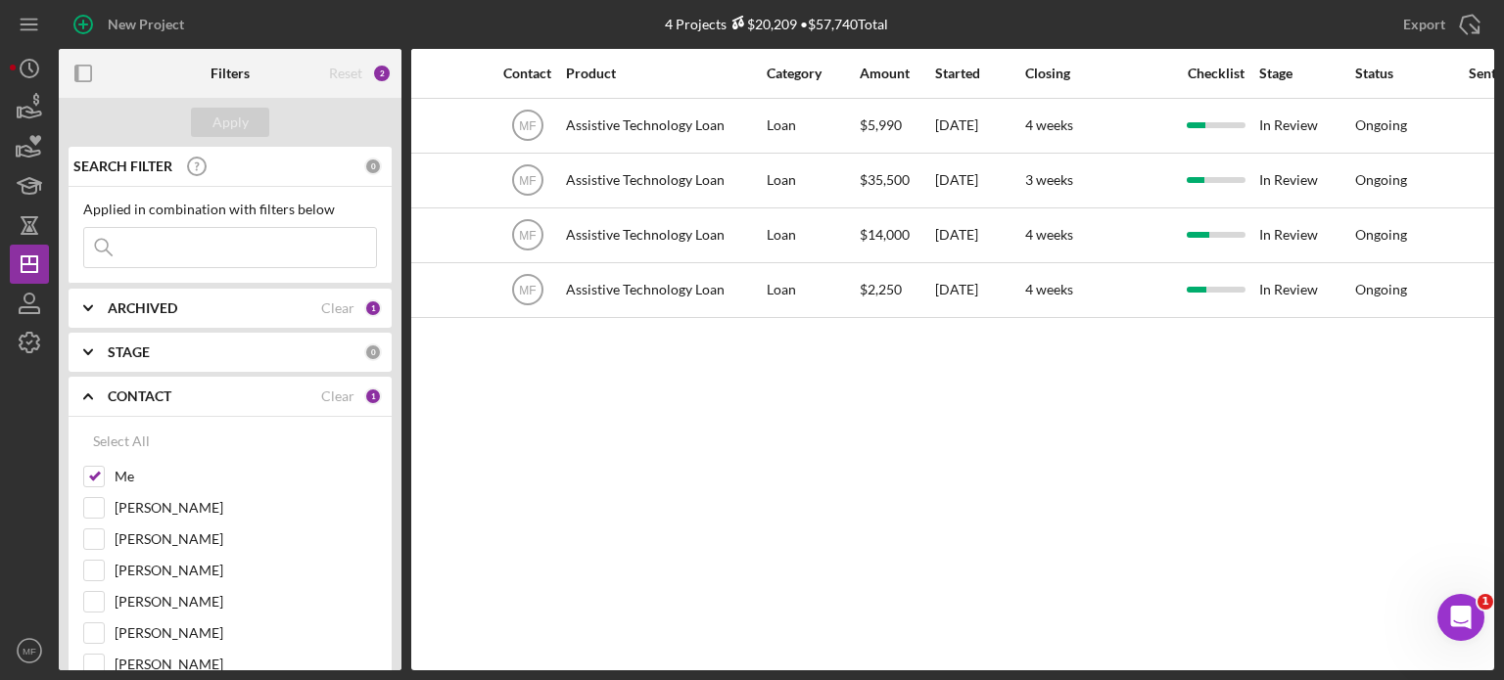
scroll to position [0, 682]
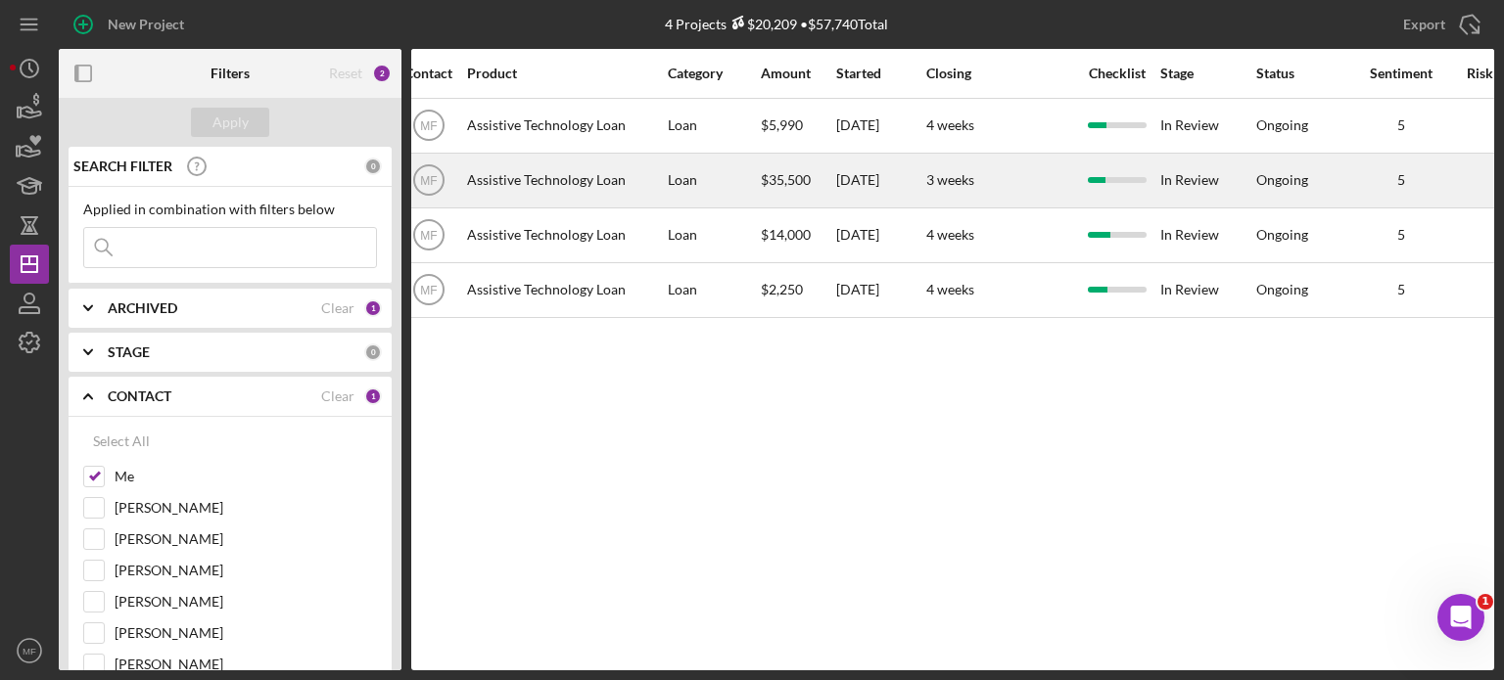
click at [890, 191] on div "[DATE]" at bounding box center [880, 181] width 88 height 52
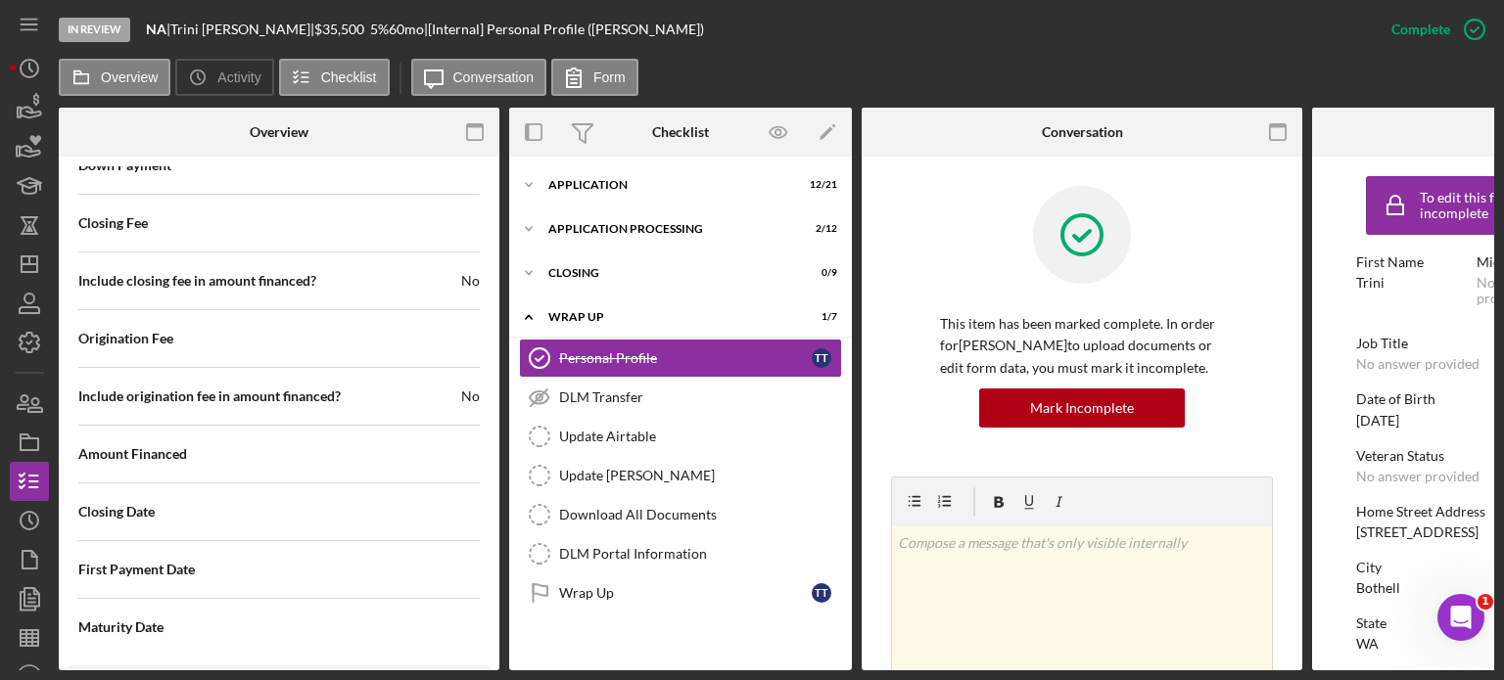
scroll to position [2404, 0]
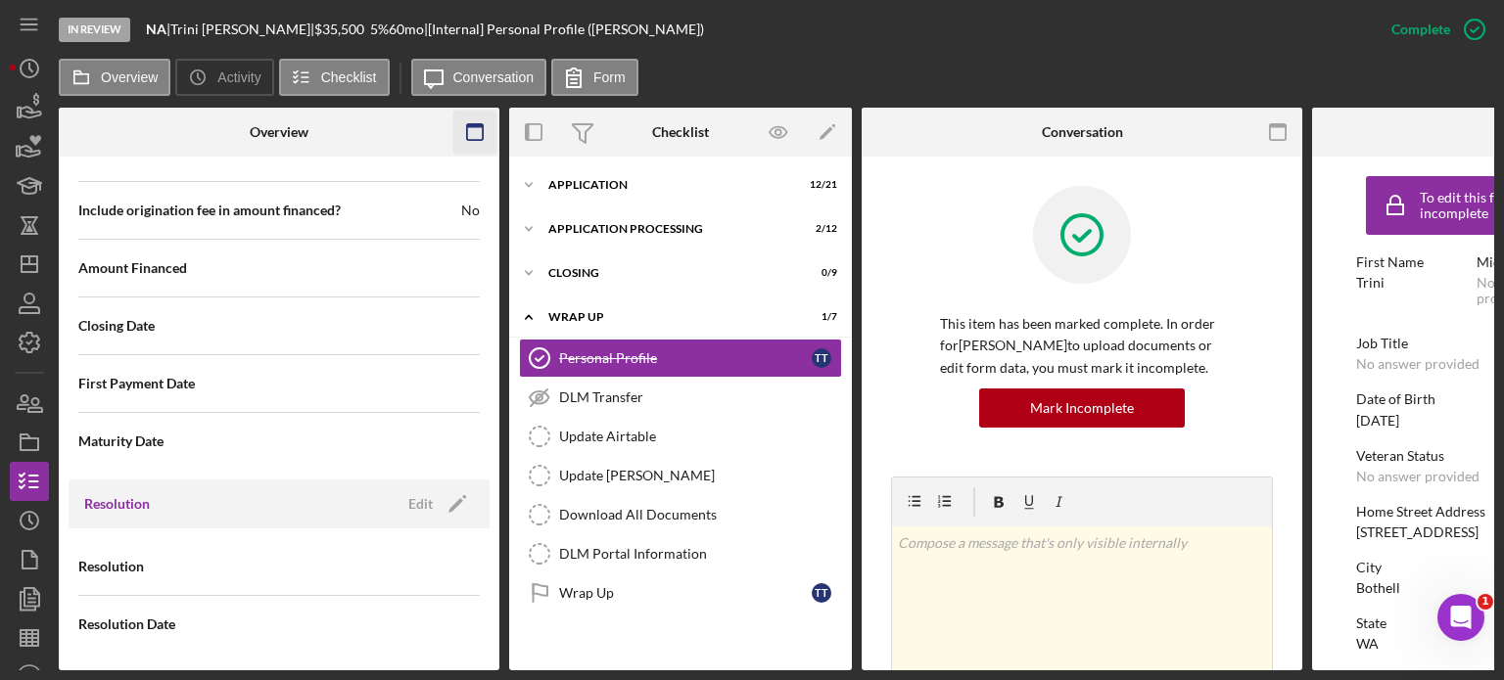
click at [475, 135] on icon "button" at bounding box center [475, 133] width 44 height 44
